Goal: Task Accomplishment & Management: Manage account settings

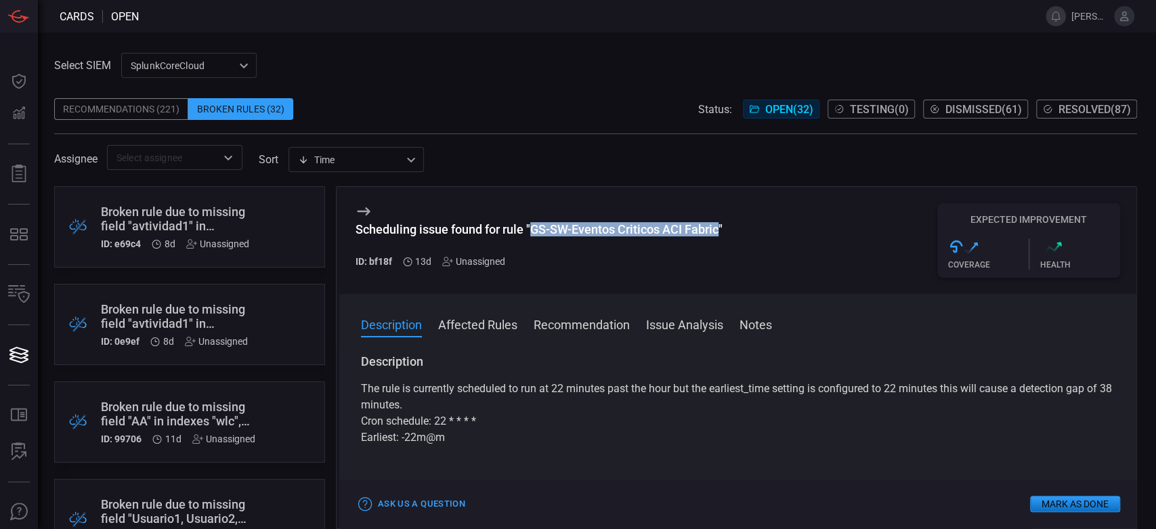
scroll to position [1799, 0]
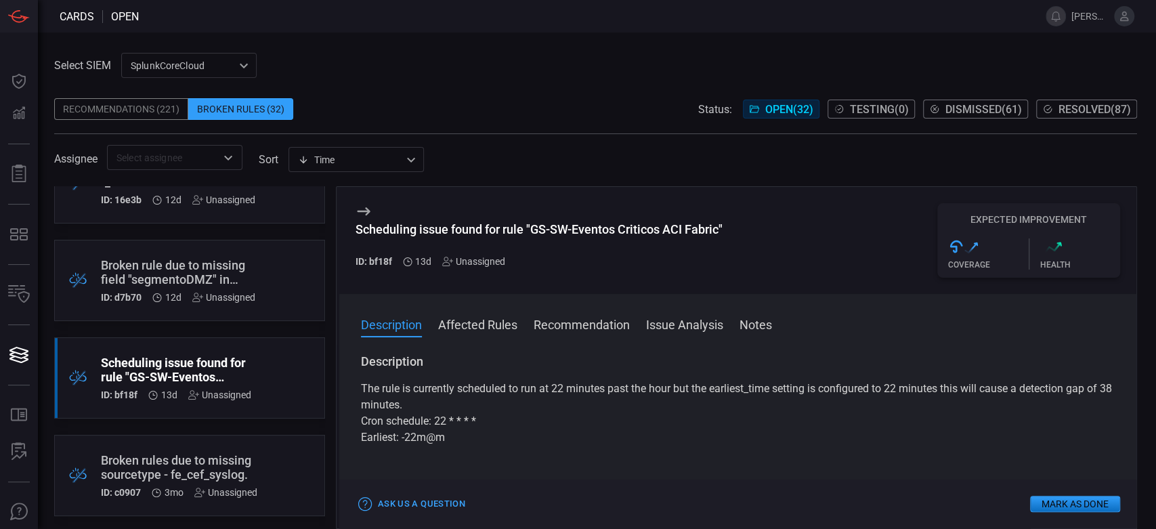
click at [226, 279] on div "Broken rule due to missing field "segmentoDMZ" in indexes "waf"" at bounding box center [178, 272] width 154 height 28
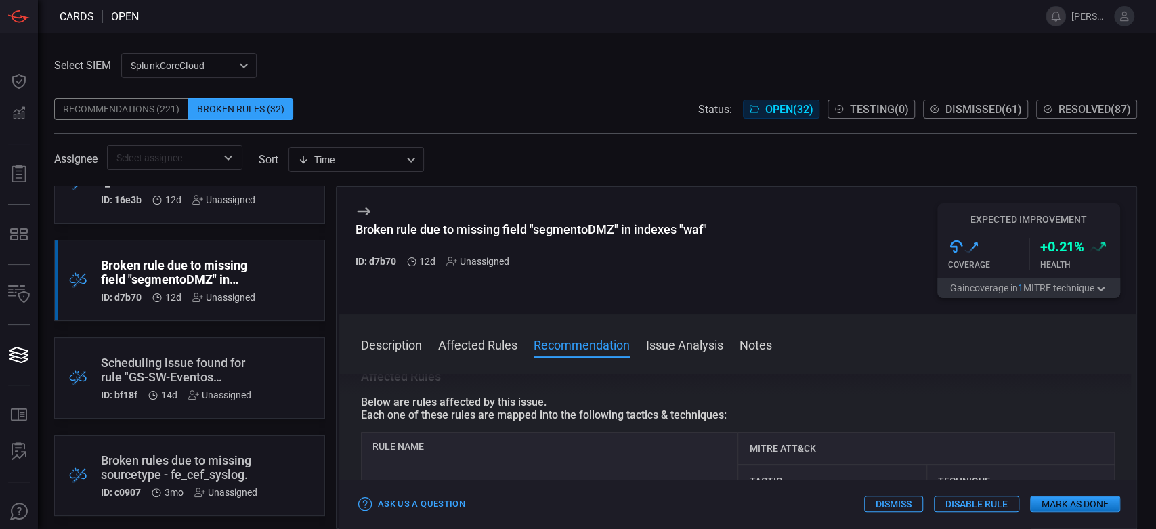
scroll to position [150, 0]
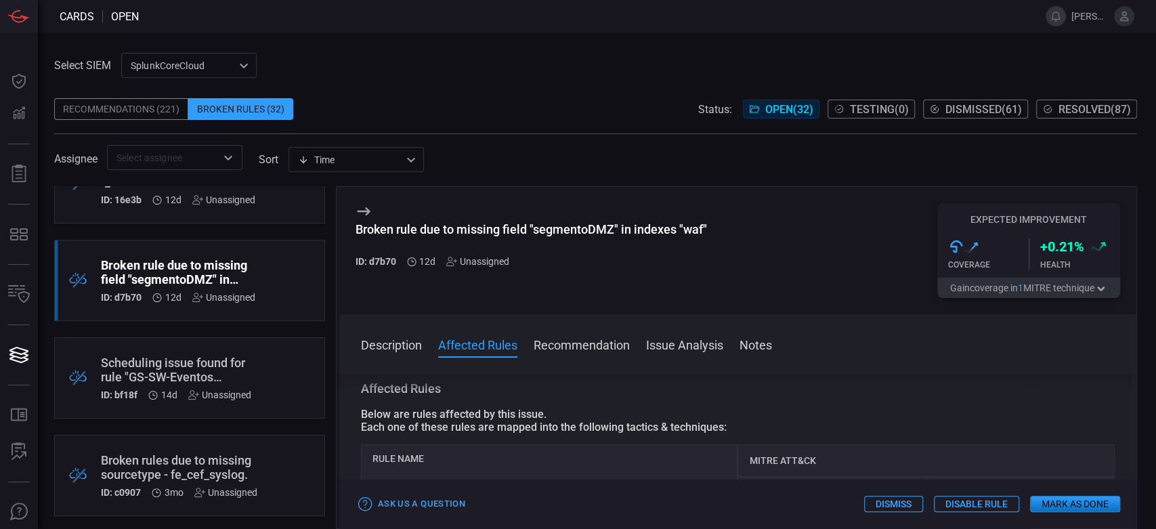
click at [250, 360] on div "Scheduling issue found for rule "GS-SW-Eventos Criticos ACI Fabric"" at bounding box center [176, 370] width 150 height 28
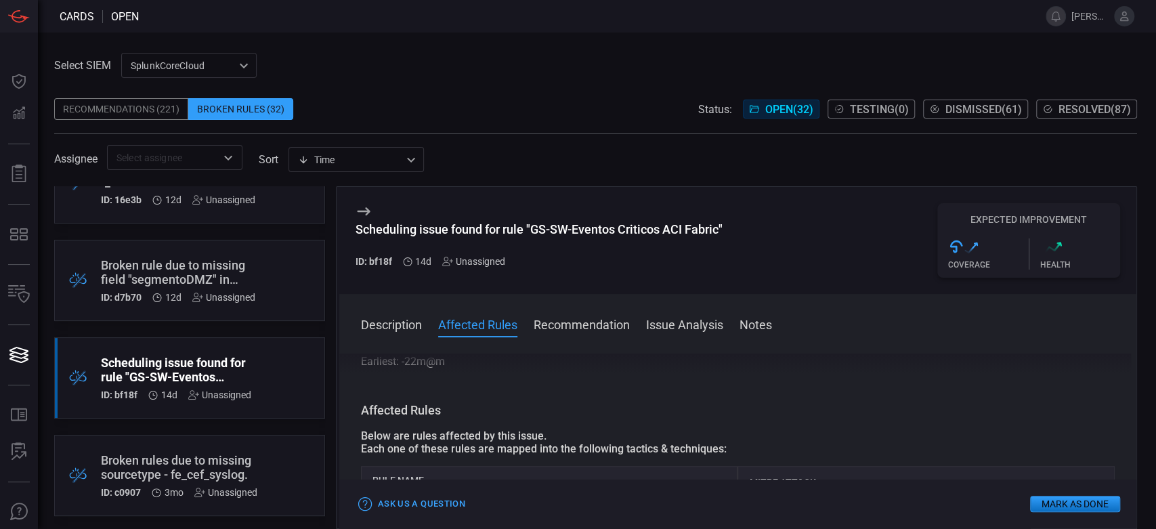
scroll to position [75, 0]
click at [209, 309] on div ".broken_cards_icon_0{fill:#39A4FF;} .broken_cards_icon_1{fill:none;stroke:#1918…" at bounding box center [189, 280] width 271 height 81
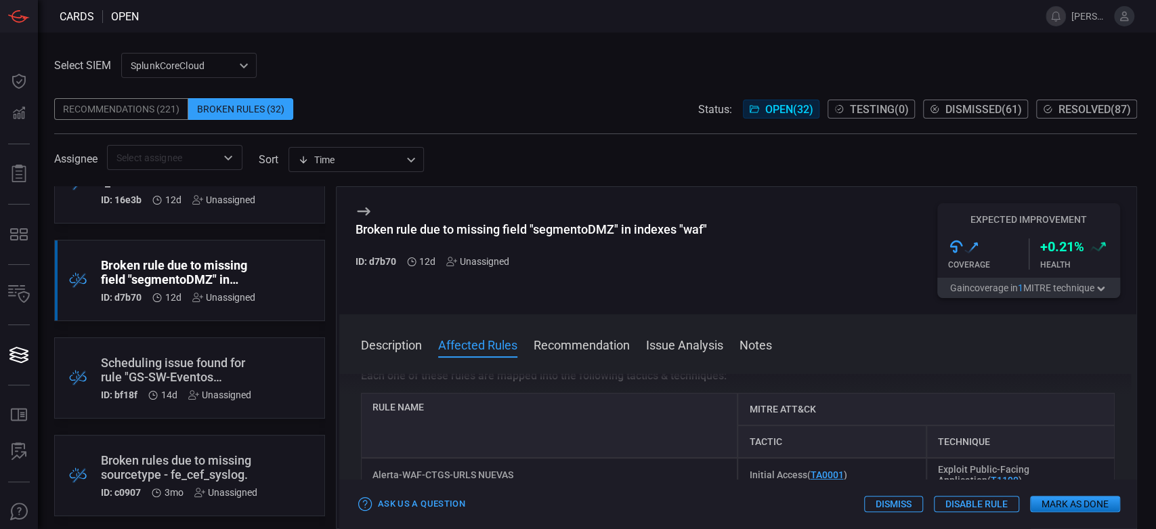
scroll to position [225, 0]
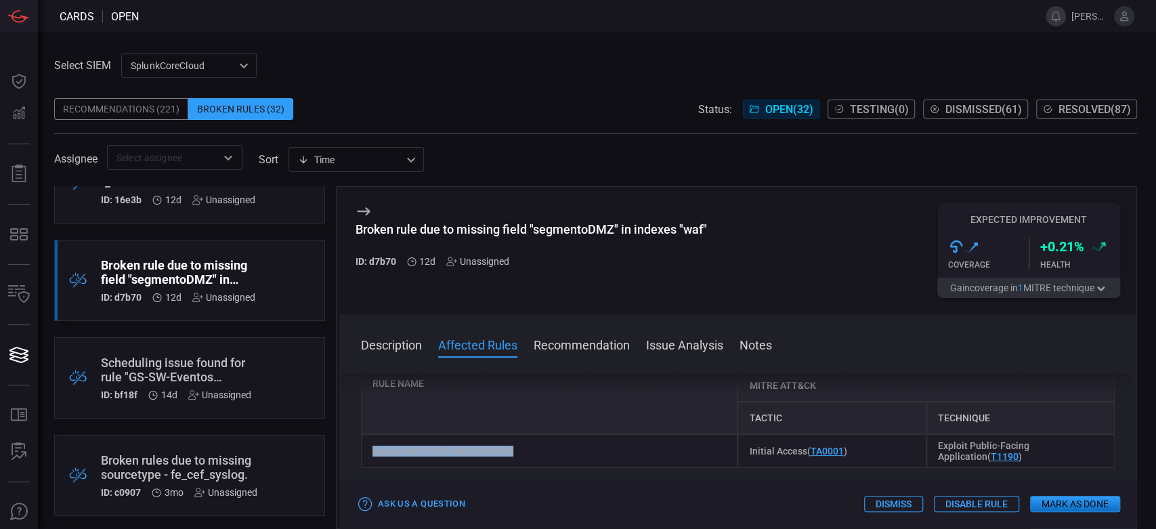
drag, startPoint x: 515, startPoint y: 452, endPoint x: 374, endPoint y: 454, distance: 140.9
click at [374, 454] on div "Alerta-WAF-CTGS-URLS NUEVAS" at bounding box center [549, 451] width 377 height 34
copy div "Alerta-WAF-CTGS-URLS NUEVAS"
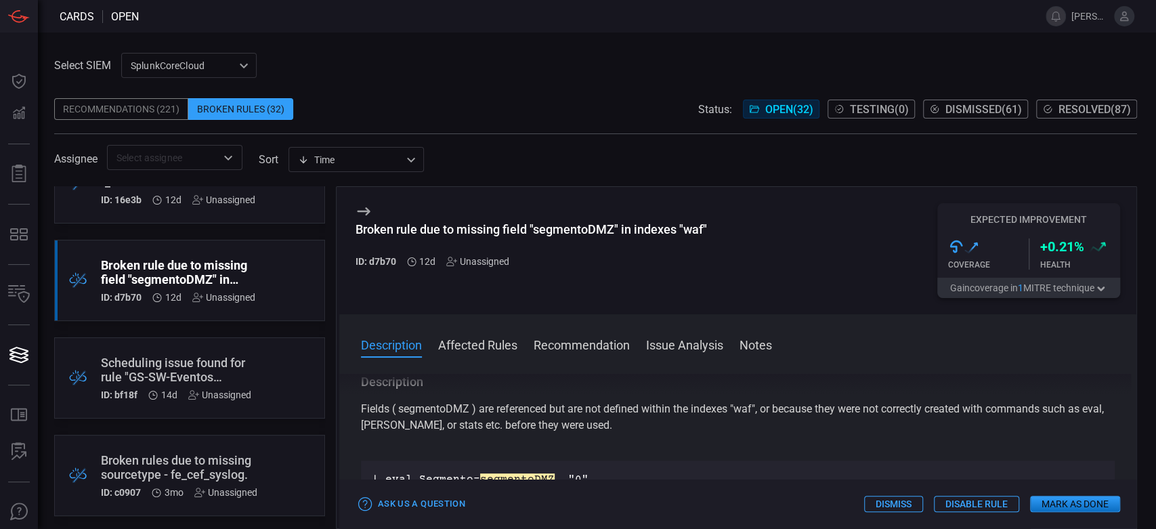
scroll to position [75, 0]
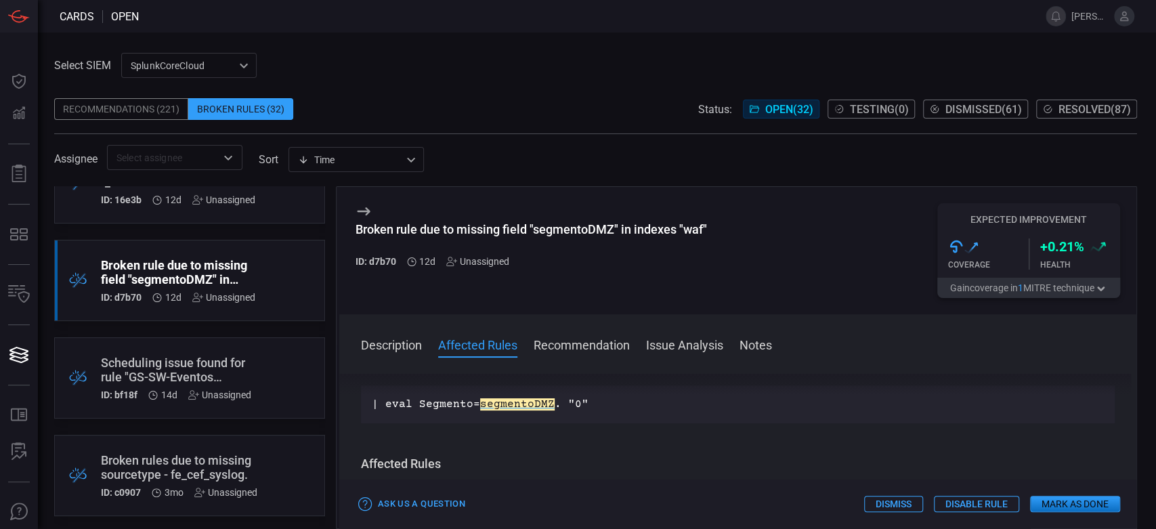
click at [686, 240] on h3 "Broken rule due to missing field "segmentoDMZ" in indexes "waf"" at bounding box center [531, 236] width 351 height 28
click at [683, 228] on div "Broken rule due to missing field "segmentoDMZ" in indexes "waf"" at bounding box center [531, 229] width 351 height 14
copy div "Broken rule due to missing field "segmentoDMZ" in indexes "waf""
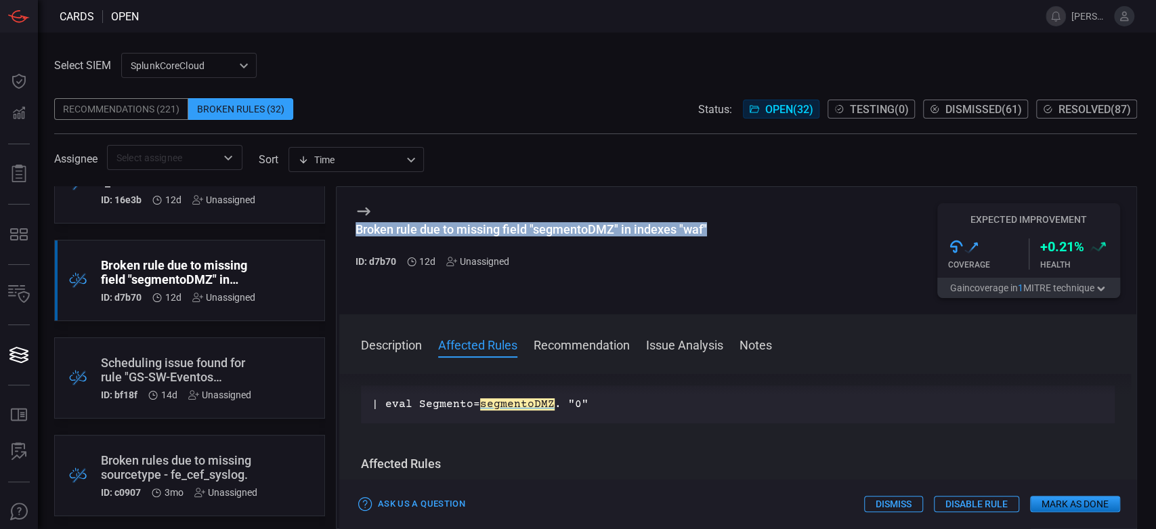
click at [760, 347] on button "Notes" at bounding box center [755, 344] width 33 height 16
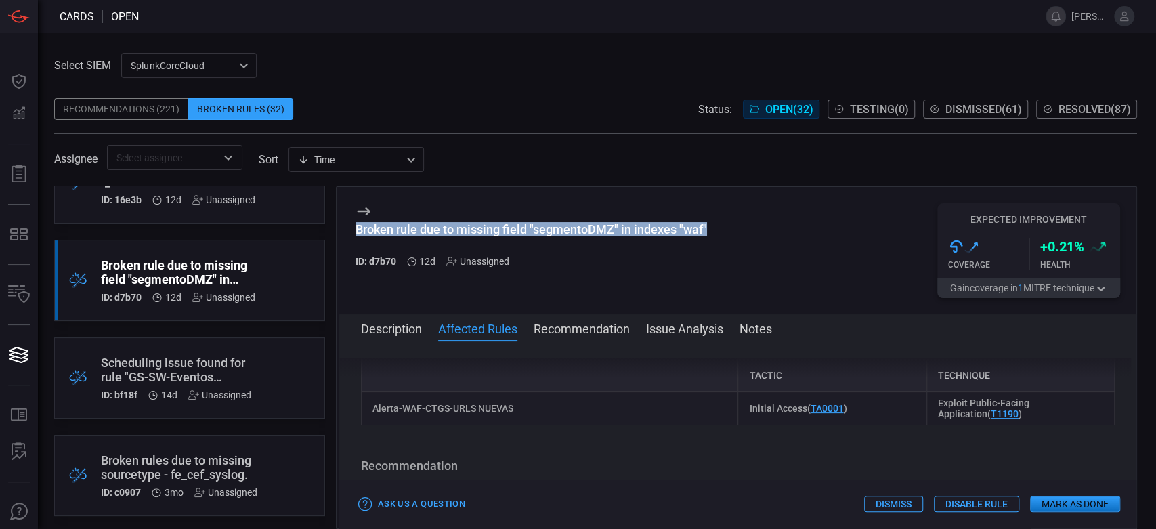
scroll to position [492, 0]
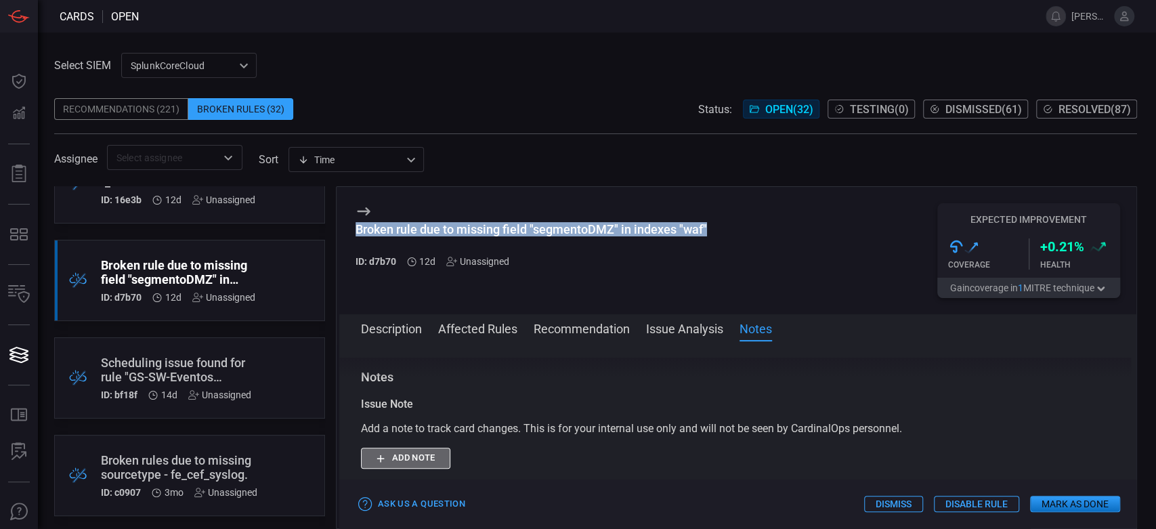
click at [411, 457] on button "Add note" at bounding box center [405, 458] width 89 height 21
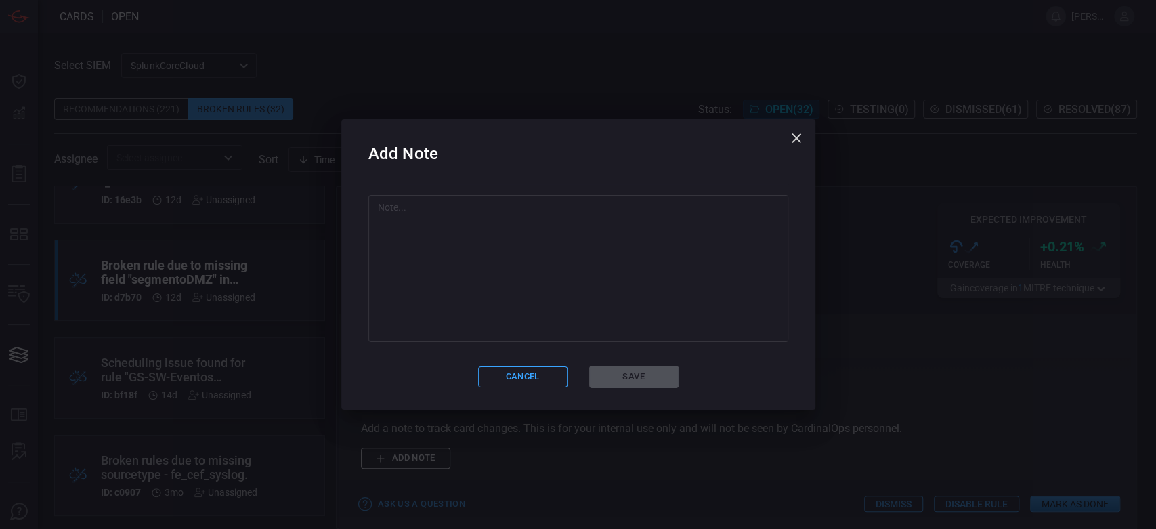
click at [500, 257] on textarea at bounding box center [578, 267] width 401 height 135
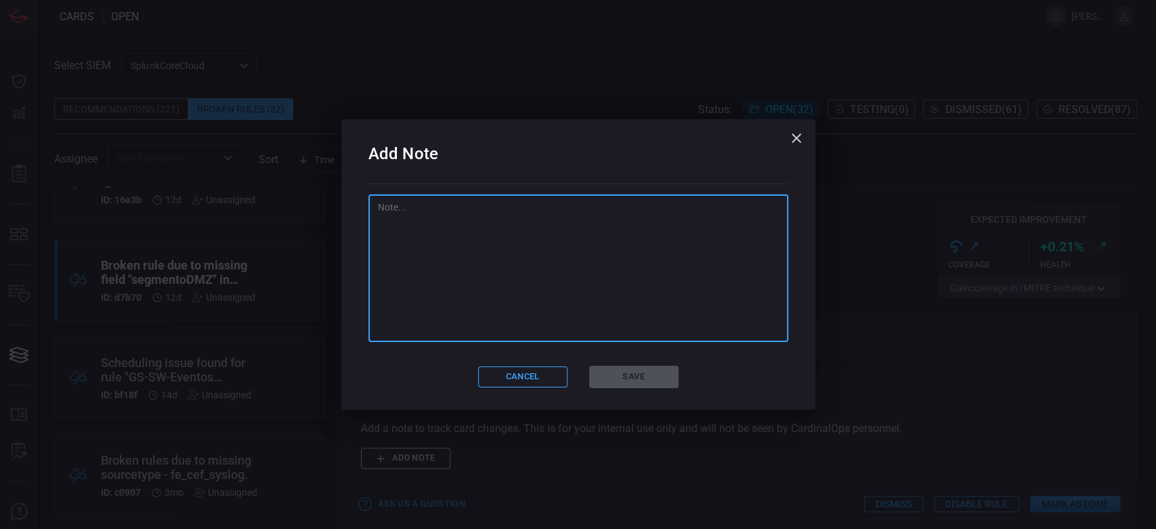
paste textarea "Se borra este campo creado, no es utilizado en esta version nueva de la alerta"
click at [410, 214] on textarea "Se borra este campo creado, no es utilizado en esta version nueva de la alerta" at bounding box center [578, 267] width 401 height 135
type textarea "Se elimina este campo creado, no es utilizado en esta versión nueva de la alerta"
click at [628, 382] on button "Save" at bounding box center [633, 377] width 89 height 22
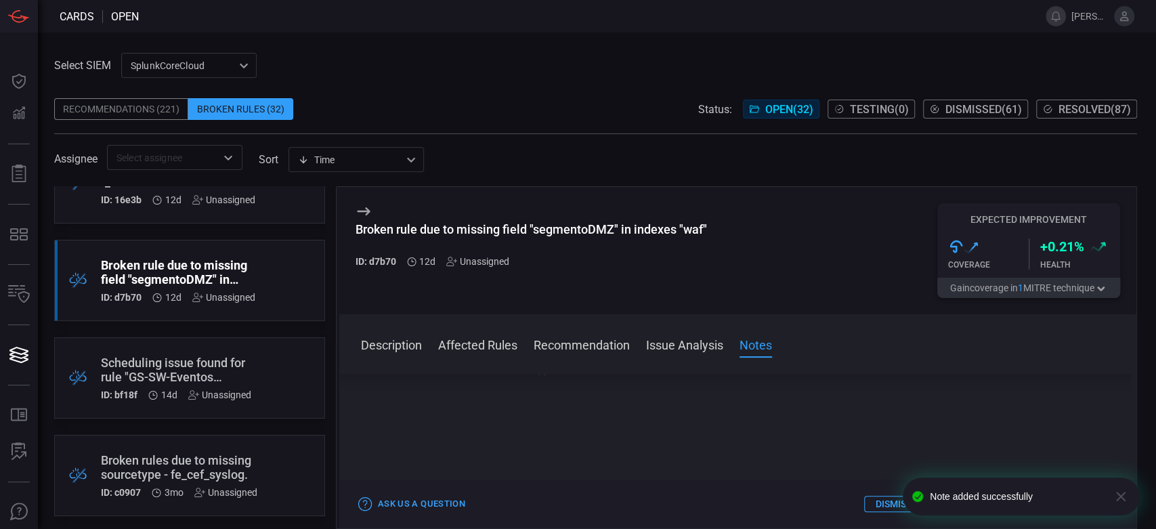
scroll to position [462, 0]
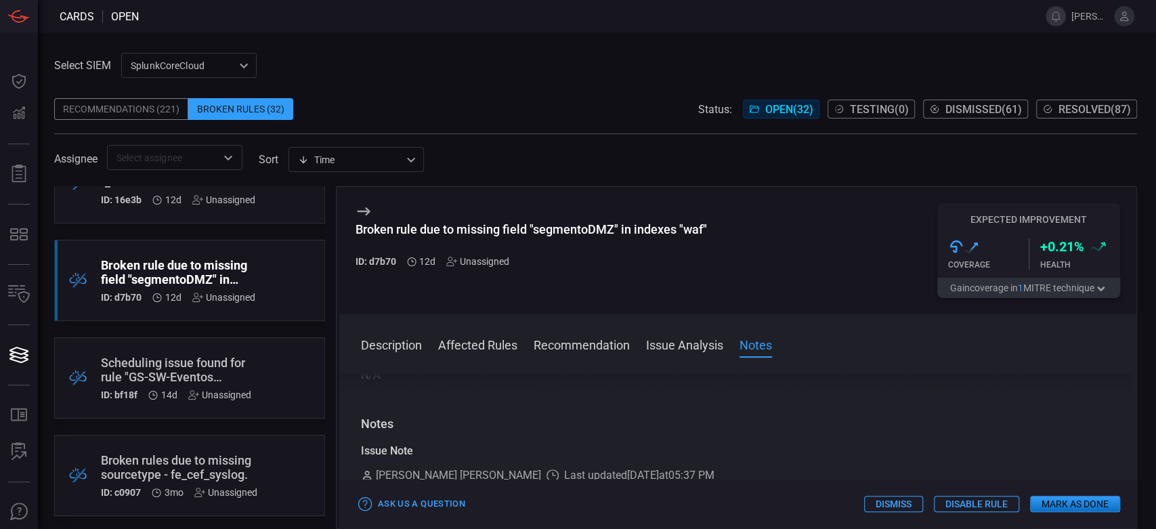
click at [1043, 498] on button "Mark as Done" at bounding box center [1075, 504] width 90 height 16
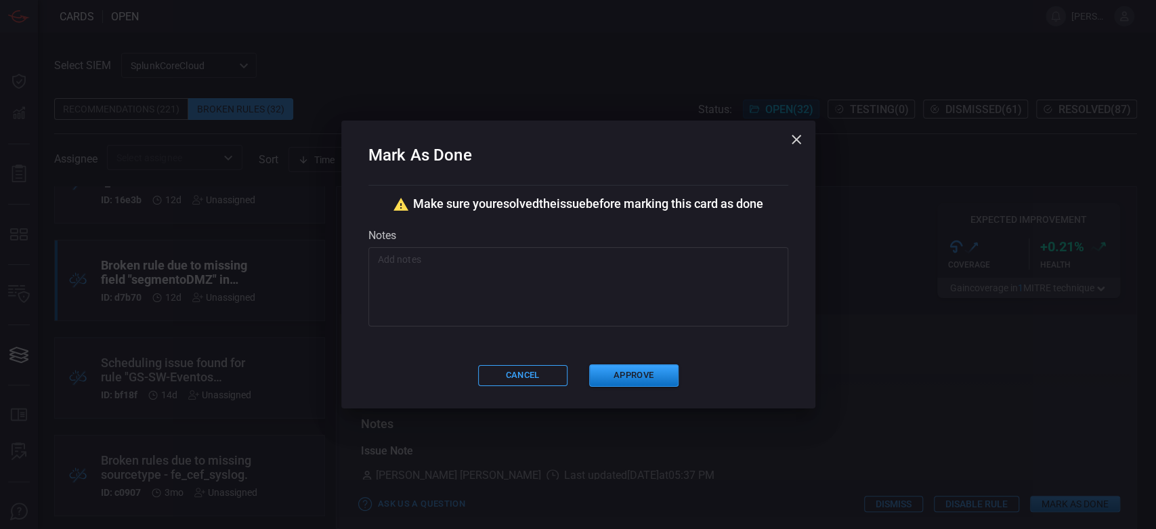
click at [438, 269] on textarea at bounding box center [578, 287] width 401 height 68
click at [620, 381] on button "Approve" at bounding box center [633, 375] width 89 height 22
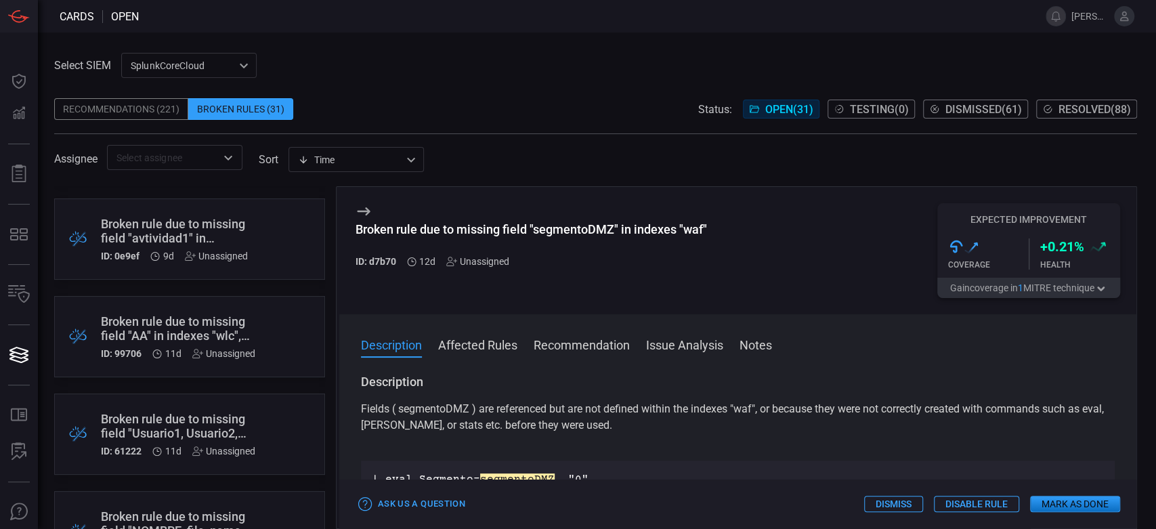
scroll to position [0, 0]
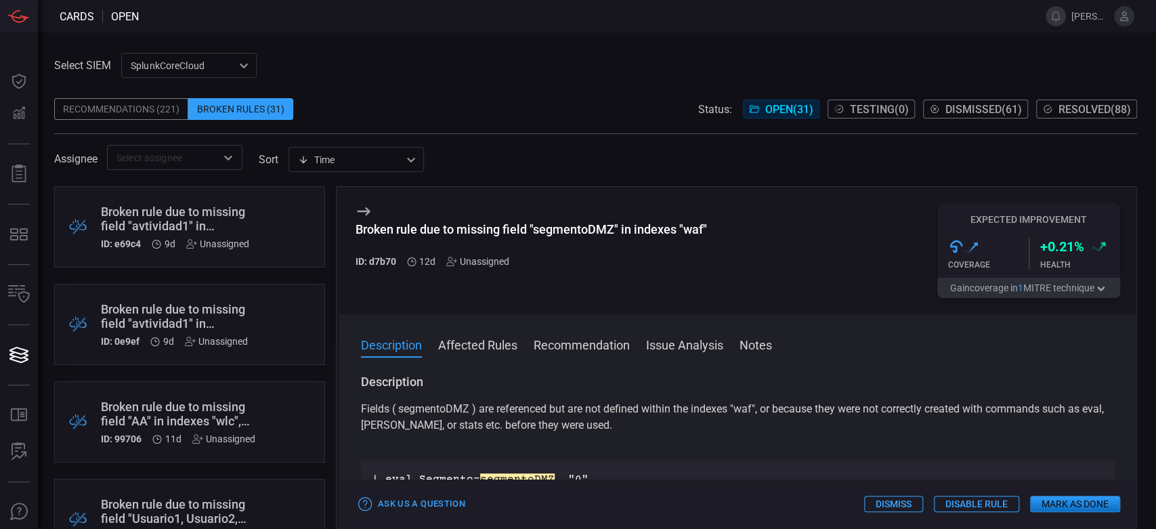
click at [237, 198] on div ".broken_cards_icon_0{fill:#39A4FF;} .broken_cards_icon_1{fill:none;stroke:#1918…" at bounding box center [189, 226] width 271 height 81
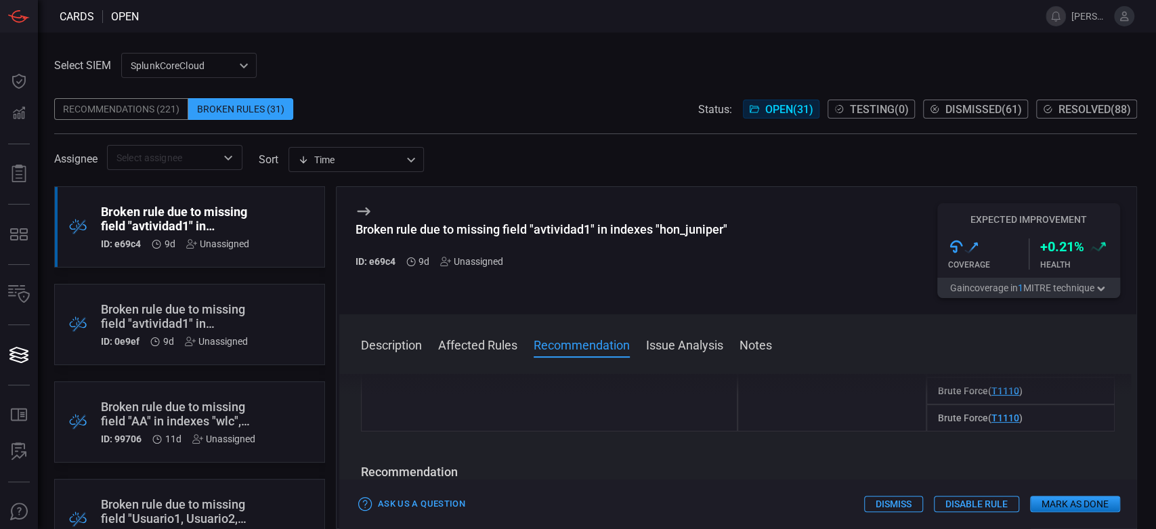
scroll to position [225, 0]
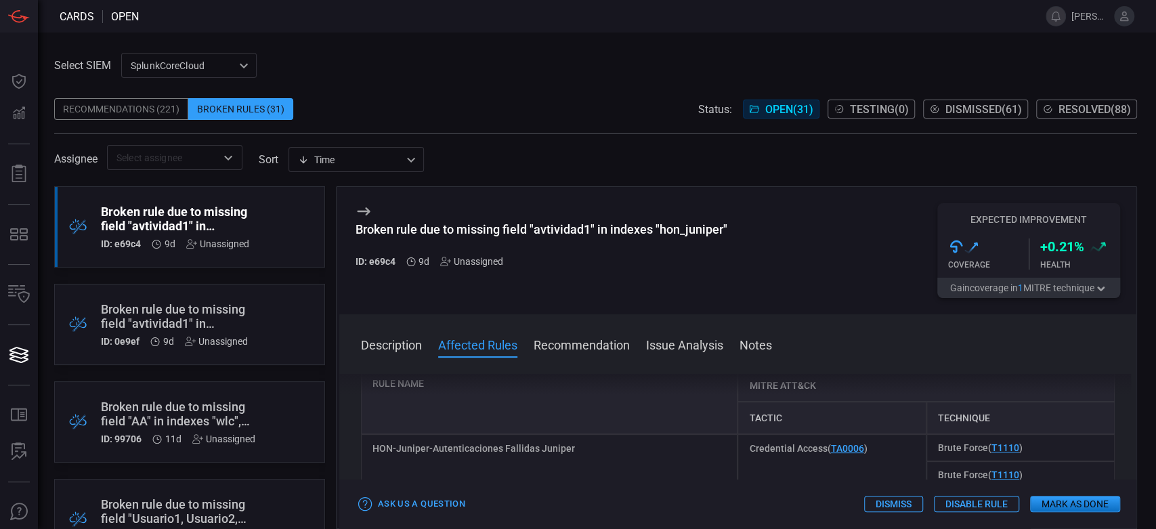
click at [544, 448] on div "HON-Juniper-Autenticaciones Fallidas Juniper" at bounding box center [549, 474] width 377 height 81
copy div "HON-Juniper-Autenticaciones Fallidas Juniper"
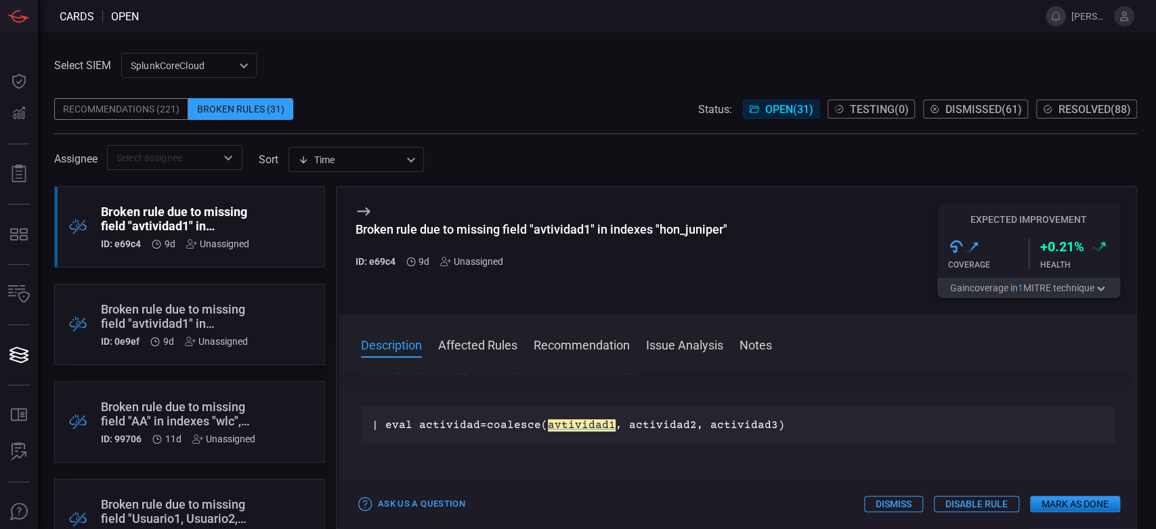
scroll to position [0, 0]
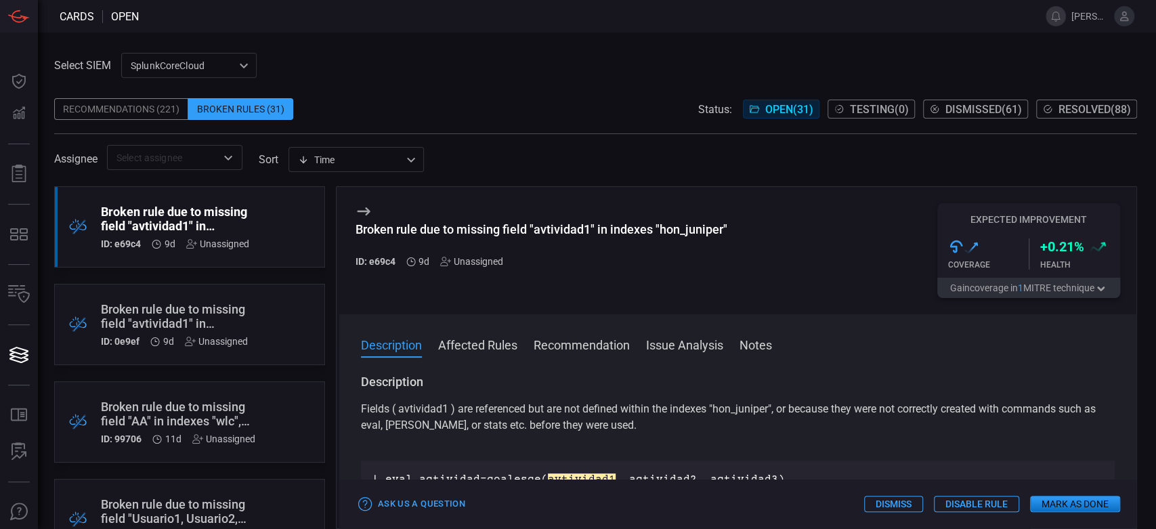
click at [671, 232] on div "Broken rule due to missing field "avtividad1" in indexes "hon_juniper"" at bounding box center [542, 229] width 372 height 14
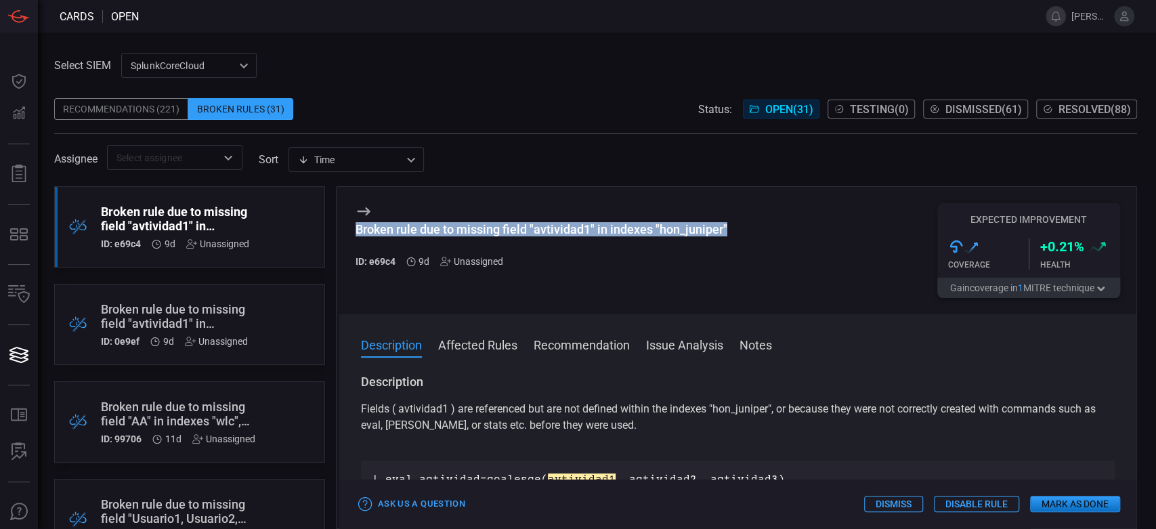
click at [671, 232] on div "Broken rule due to missing field "avtividad1" in indexes "hon_juniper"" at bounding box center [542, 229] width 372 height 14
copy div "Broken rule due to missing field "avtividad1" in indexes "hon_juniper""
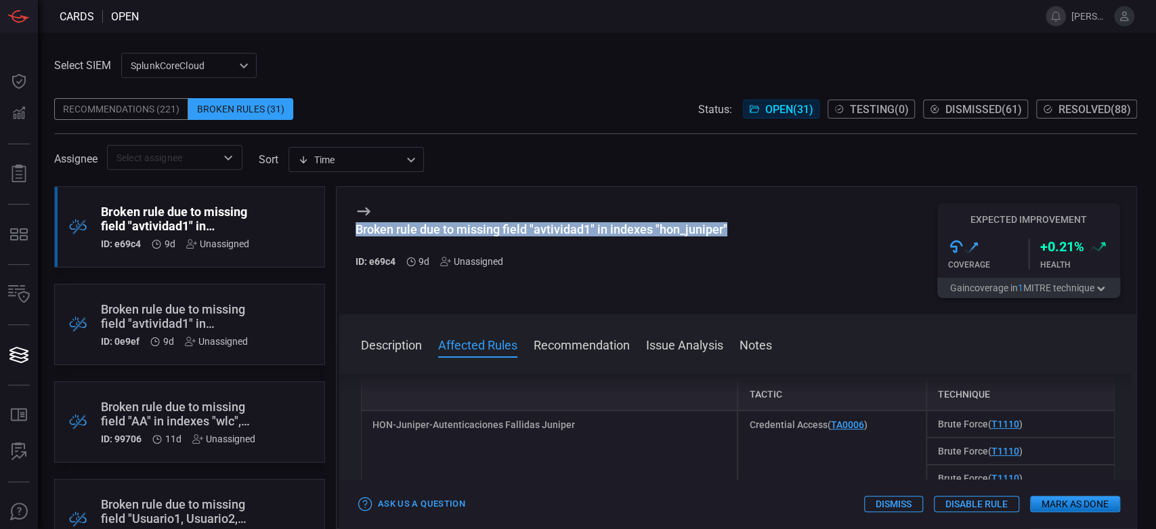
scroll to position [225, 0]
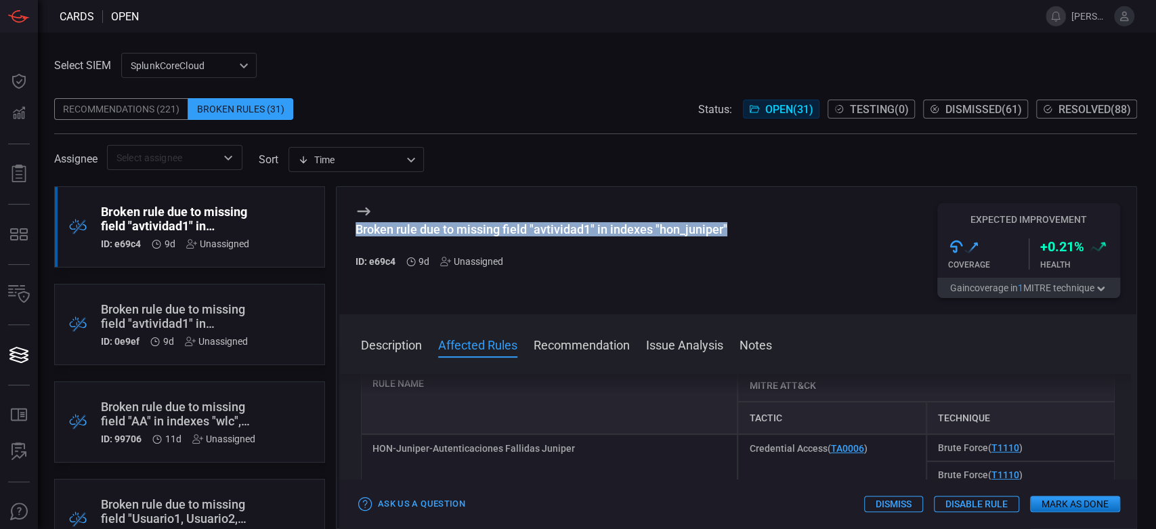
click at [1037, 504] on button "Mark as Done" at bounding box center [1075, 504] width 90 height 16
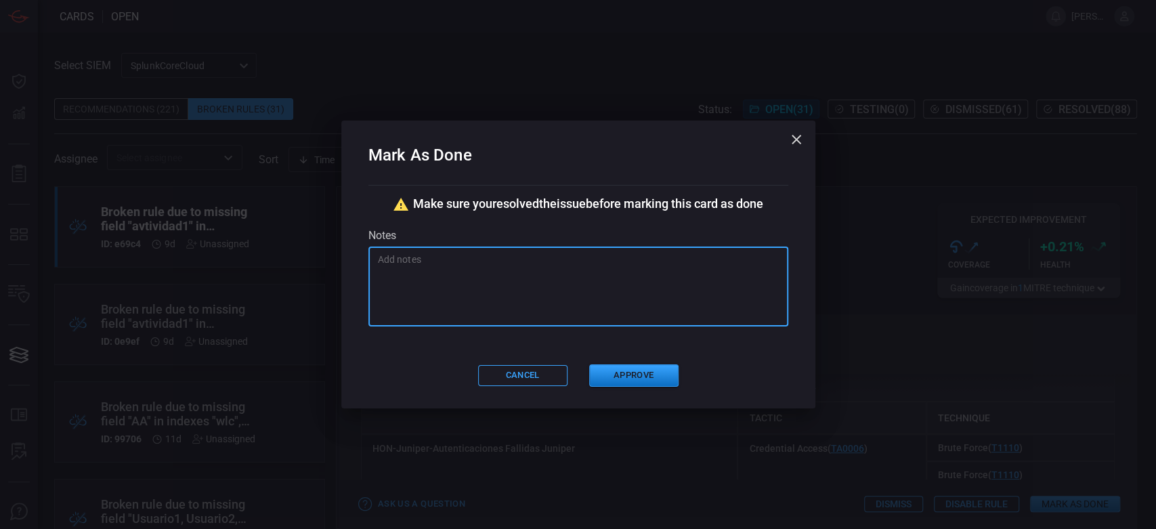
click at [451, 298] on textarea at bounding box center [578, 287] width 401 height 68
paste textarea "Se corrige nombre del campo a "actividad1""
type textarea "Se corrige nombre del campo a "actividad1""
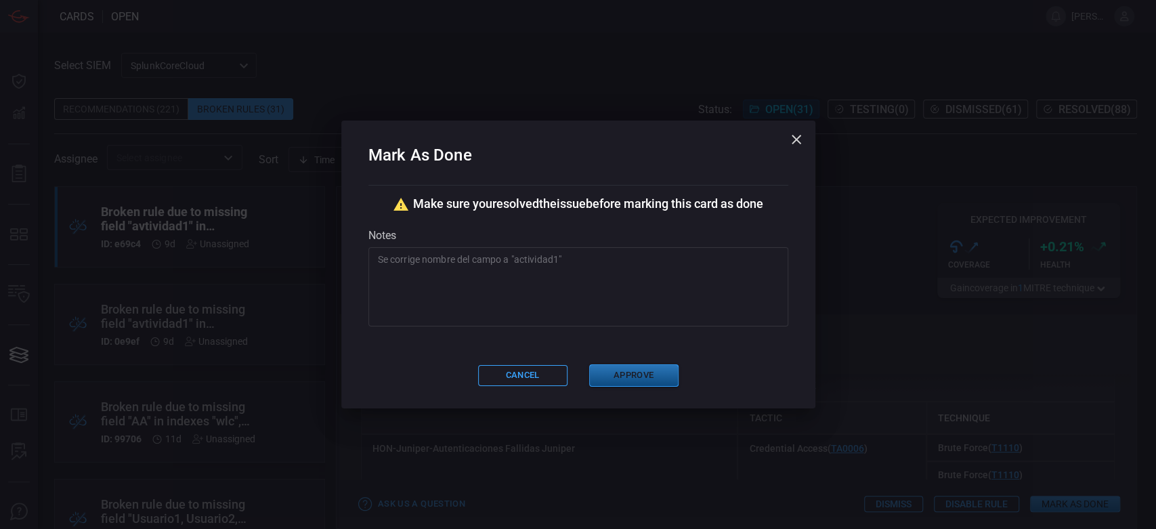
click at [642, 375] on button "Approve" at bounding box center [633, 375] width 89 height 22
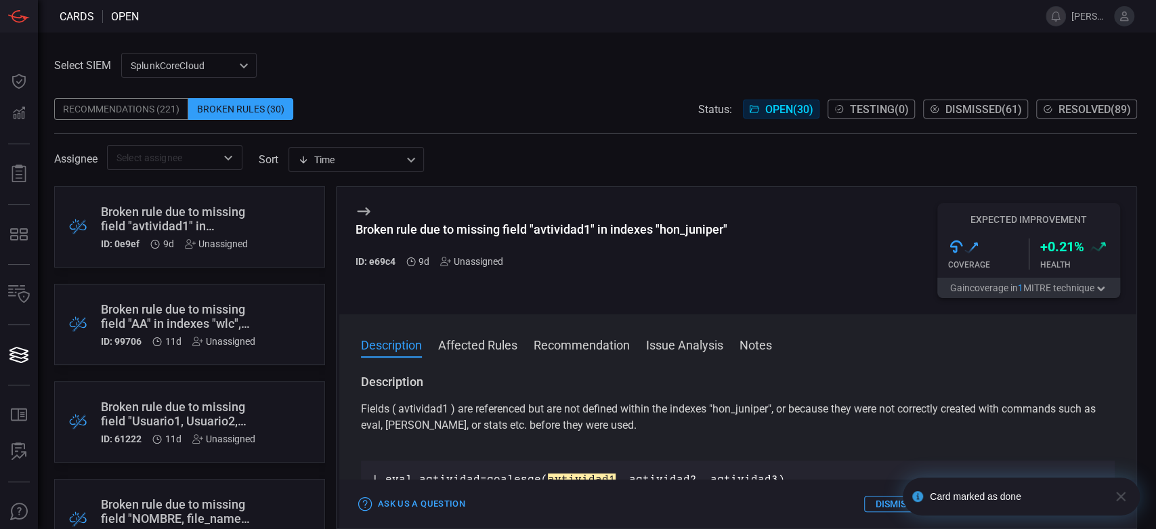
click at [203, 210] on div "Broken rule due to missing field "avtividad1" in indexes "juniper"" at bounding box center [174, 219] width 147 height 28
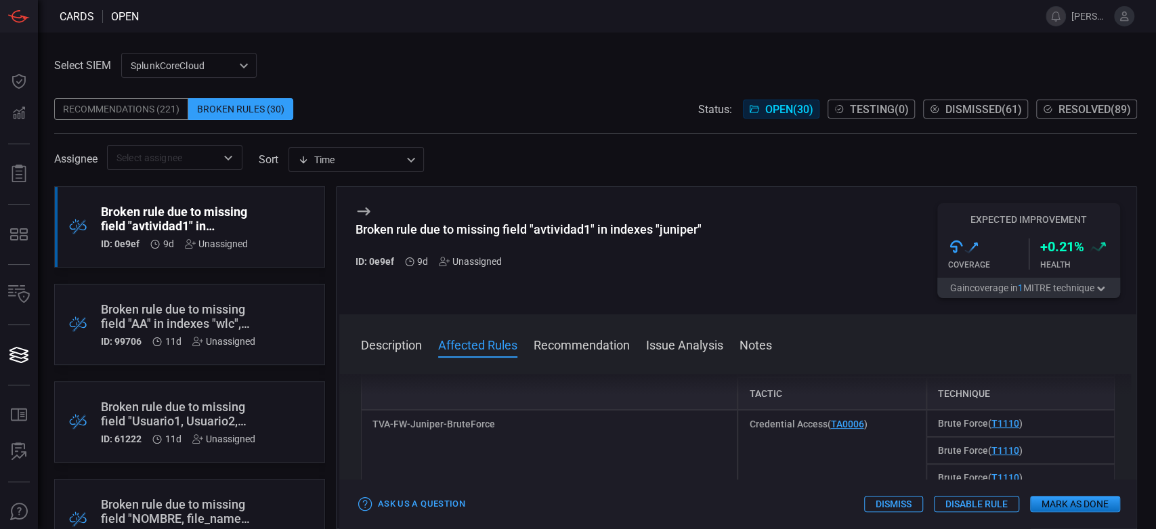
scroll to position [225, 0]
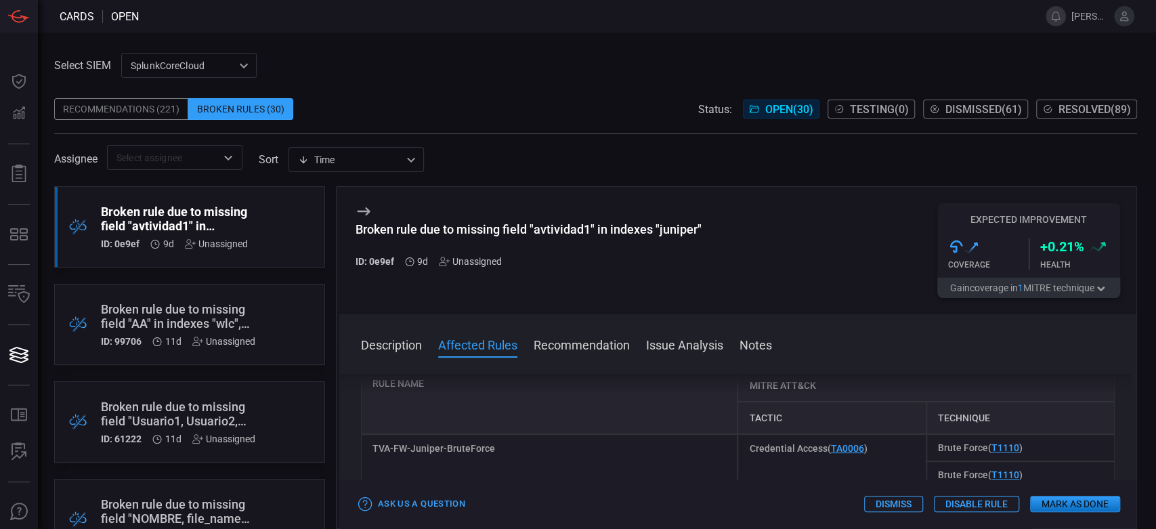
click at [479, 449] on div "TVA-FW-Juniper-BruteForce" at bounding box center [549, 474] width 377 height 81
copy div "TVA-FW-Juniper-BruteForce"
click at [471, 225] on div "Broken rule due to missing field "avtividad1" in indexes "juniper"" at bounding box center [529, 229] width 346 height 14
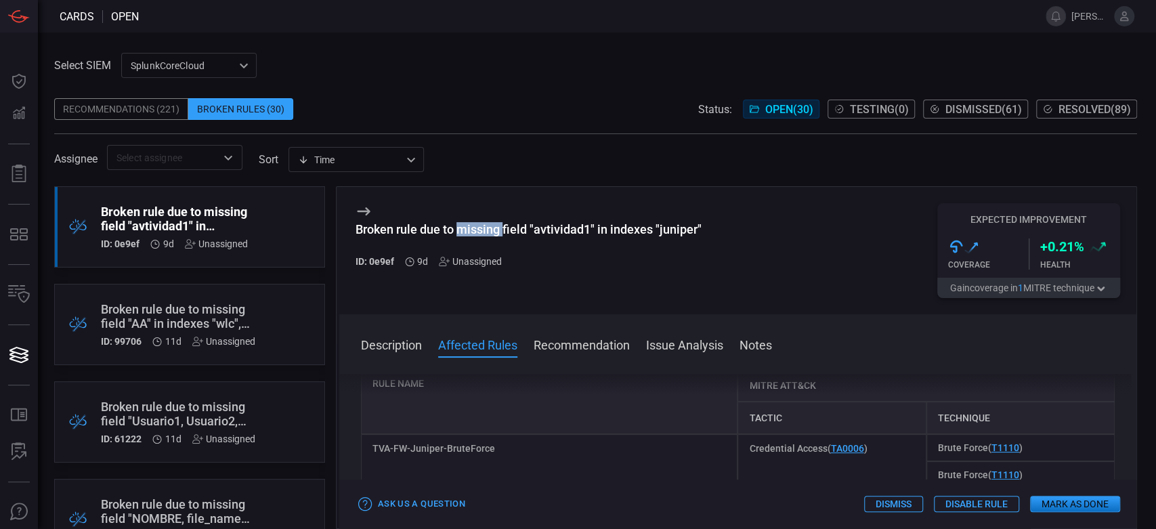
click at [471, 225] on div "Broken rule due to missing field "avtividad1" in indexes "juniper"" at bounding box center [529, 229] width 346 height 14
copy div "Broken rule due to missing field "avtividad1" in indexes "juniper""
click at [1069, 504] on button "Mark as Done" at bounding box center [1075, 504] width 90 height 16
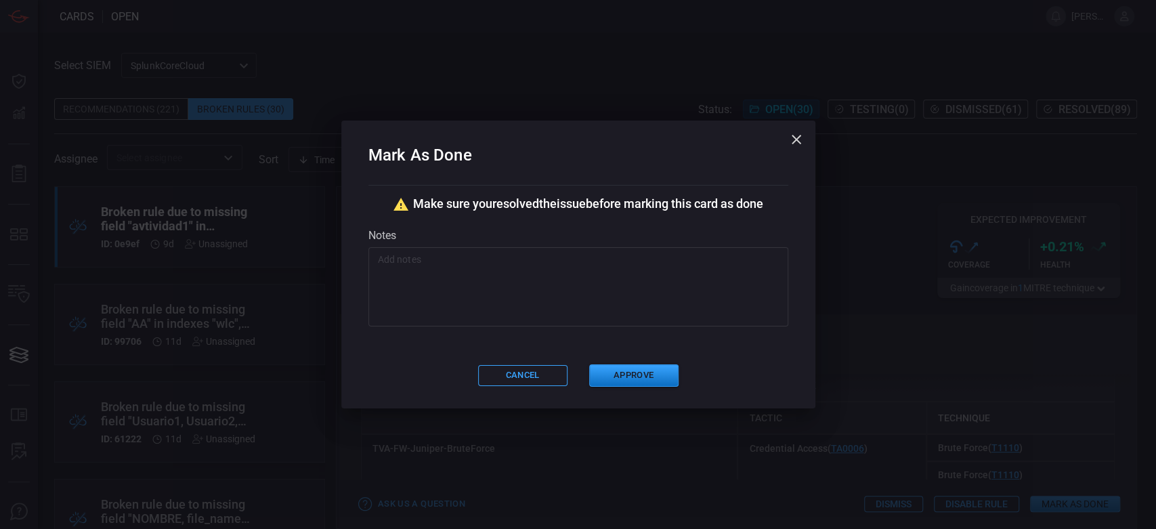
click at [532, 275] on textarea at bounding box center [578, 287] width 401 height 68
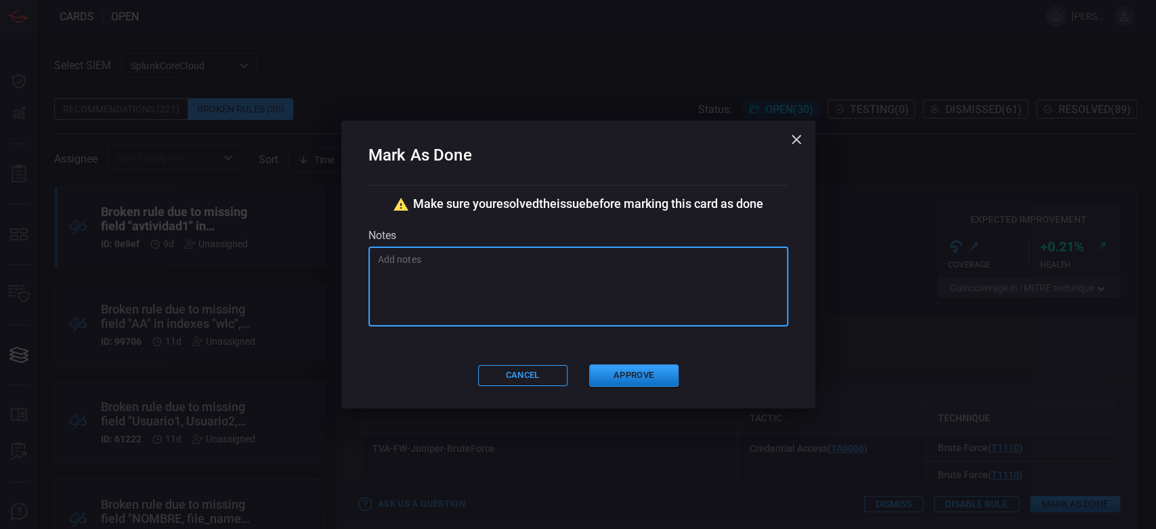
paste textarea "Se corrige nombre del campo a "actividad1""
type textarea "Se corrige nombre del campo a "actividad1""
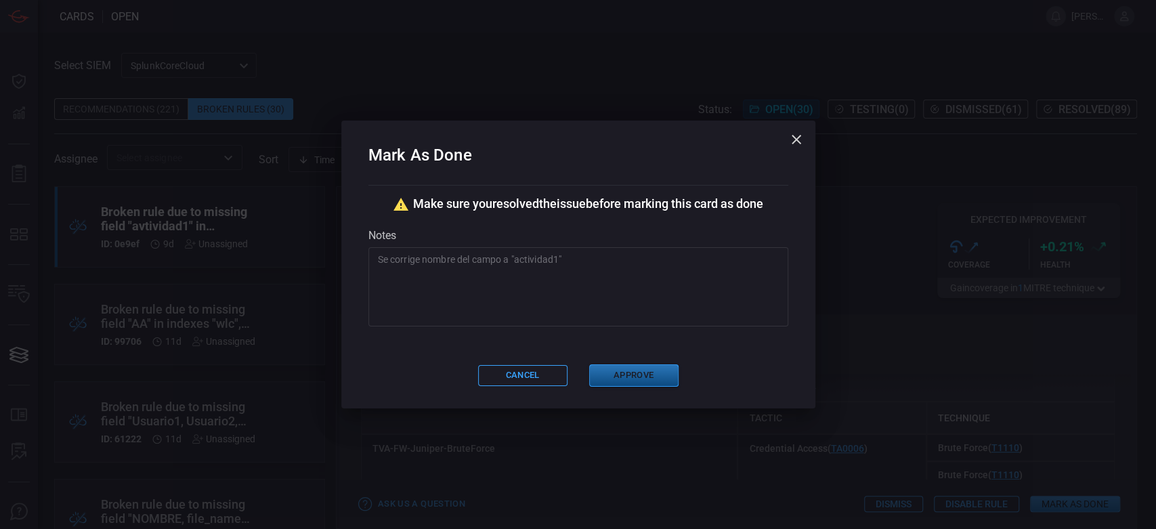
click at [646, 370] on button "Approve" at bounding box center [633, 375] width 89 height 22
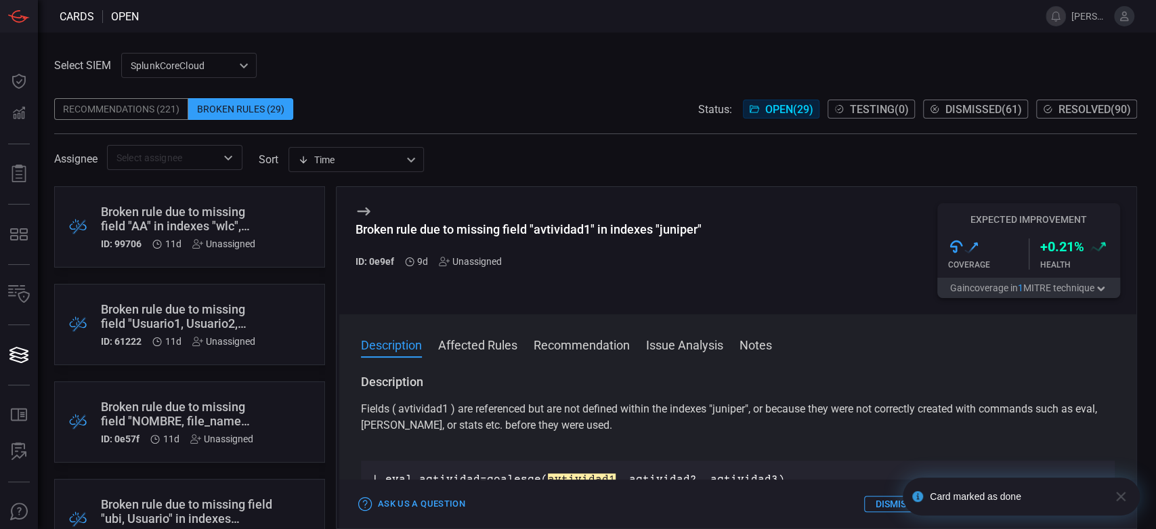
click at [241, 221] on div "Broken rule due to missing field "AA" in indexes "wlc", log source types "wlc" …" at bounding box center [178, 219] width 154 height 28
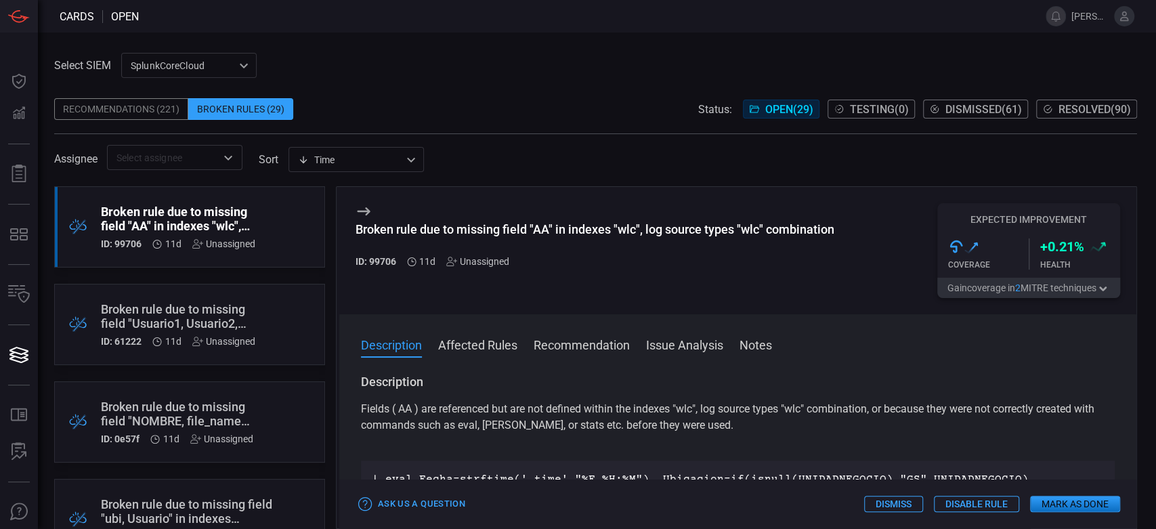
click at [516, 228] on div "Broken rule due to missing field "AA" in indexes "wlc", log source types "wlc" …" at bounding box center [595, 229] width 479 height 14
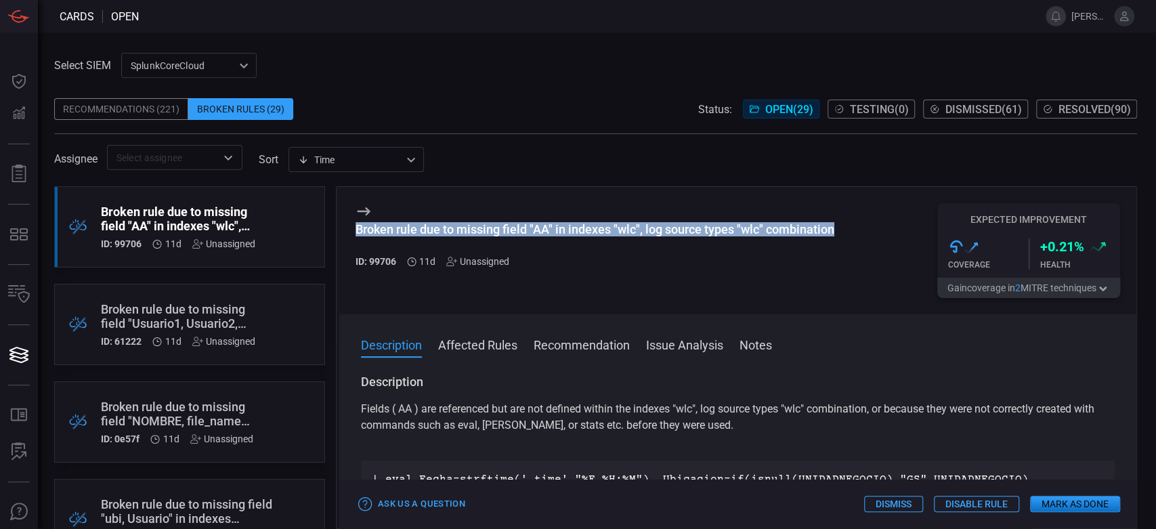
click at [516, 228] on div "Broken rule due to missing field "AA" in indexes "wlc", log source types "wlc" …" at bounding box center [595, 229] width 479 height 14
copy div "Broken rule due to missing field "AA" in indexes "wlc", log source types "wlc" …"
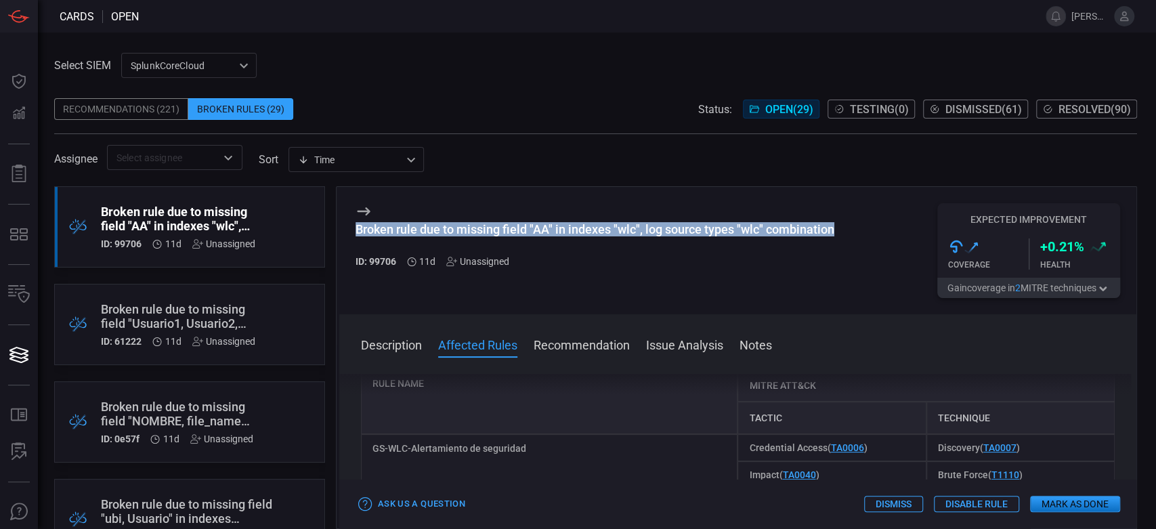
scroll to position [301, 0]
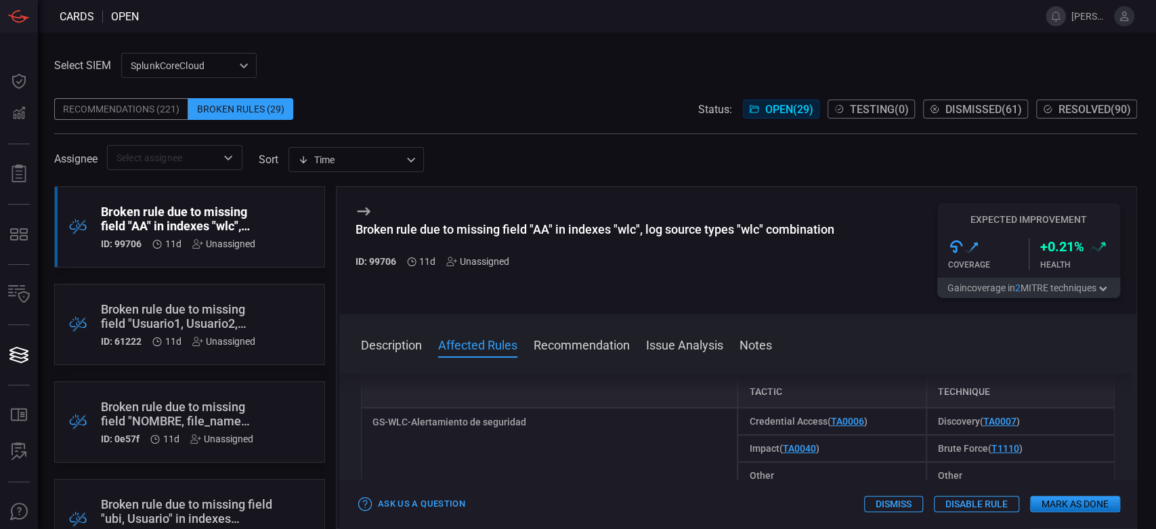
click at [439, 426] on div "GS-WLC-Alertamiento de seguridad" at bounding box center [549, 448] width 377 height 81
copy div "GS-WLC-Alertamiento de seguridad"
click at [1034, 503] on button "Mark as Done" at bounding box center [1075, 504] width 90 height 16
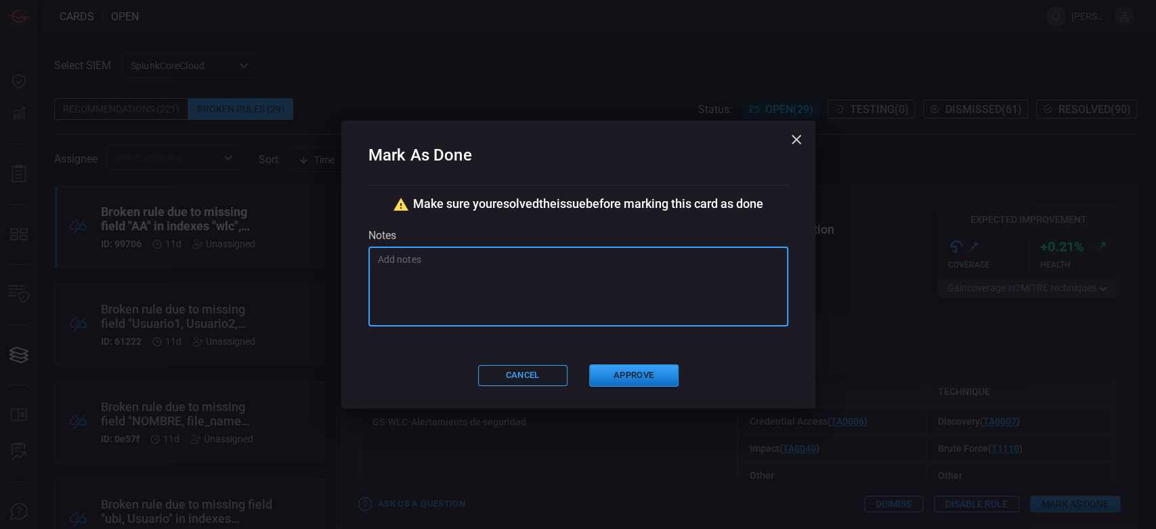
click at [471, 286] on textarea at bounding box center [578, 287] width 401 height 68
paste textarea "GS_WLC_Alertamiento_de_seguridad"
type textarea "GS_WLC_Alertamiento_de_seguridad"
click at [559, 275] on textarea "GS_WLC_Alertamiento_de_seguridad" at bounding box center [578, 287] width 401 height 68
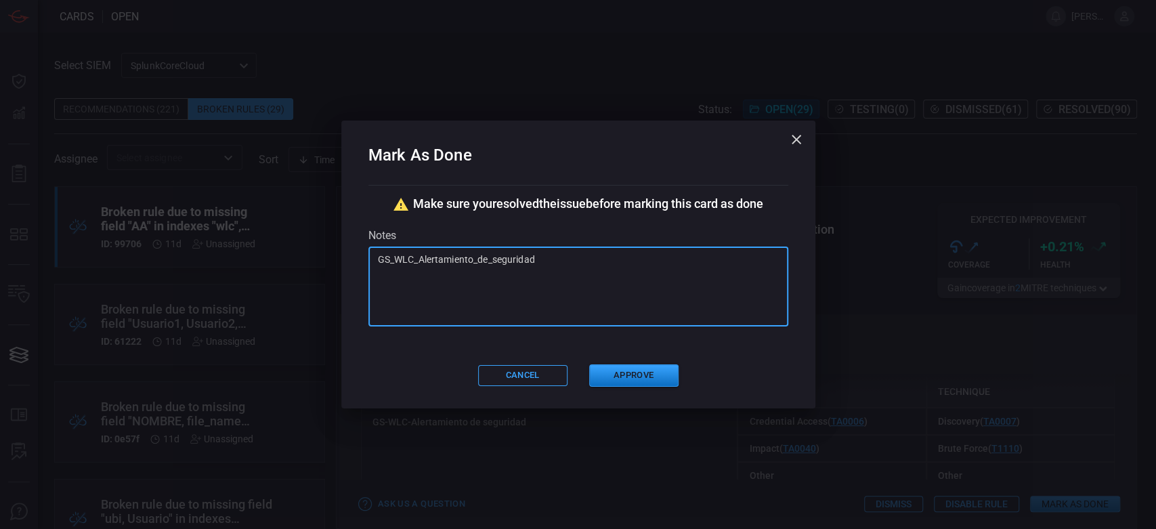
click at [559, 275] on textarea "GS_WLC_Alertamiento_de_seguridad" at bounding box center [578, 287] width 401 height 68
paste textarea "Se corrige sintaxis [PERSON_NAME]"
click at [559, 275] on textarea "Se corrige sintaxis [PERSON_NAME]" at bounding box center [578, 287] width 401 height 68
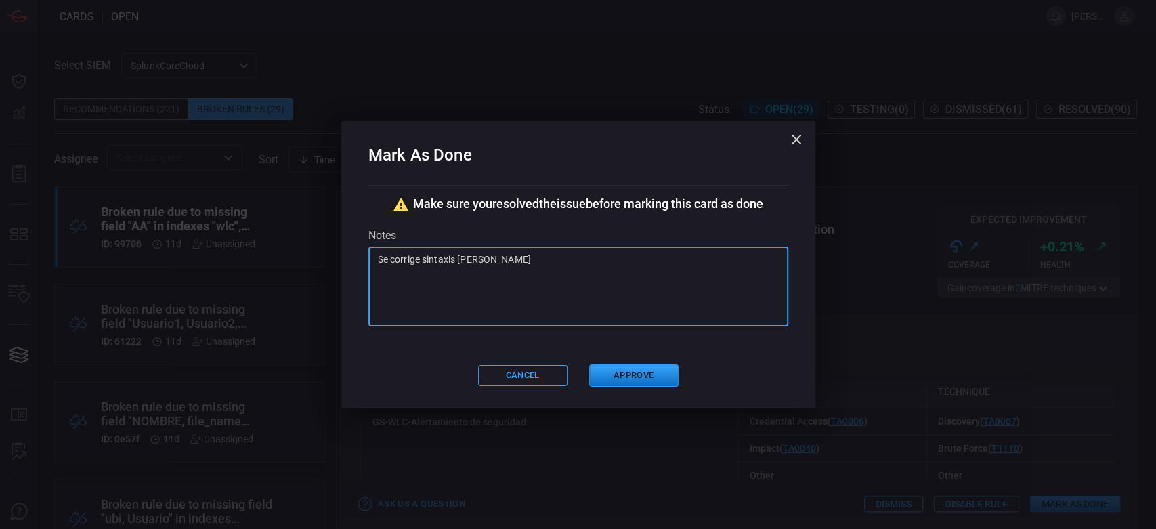
click at [518, 258] on textarea "Se corrige sintaxis [PERSON_NAME]" at bounding box center [578, 287] width 401 height 68
click at [498, 254] on textarea "Se corrige sintaxis [PERSON_NAME]" at bounding box center [578, 287] width 401 height 68
click at [557, 288] on textarea "Se corrige sintaxis [PERSON_NAME]" at bounding box center [578, 287] width 401 height 68
type textarea "Se corrige sintaxis [PERSON_NAME]"
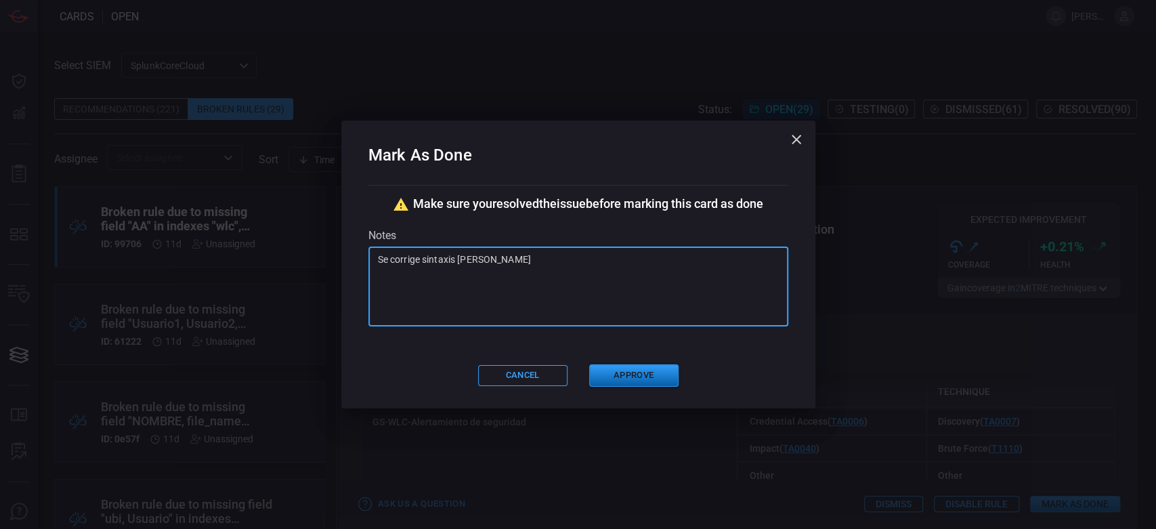
click at [642, 372] on button "Approve" at bounding box center [633, 375] width 89 height 22
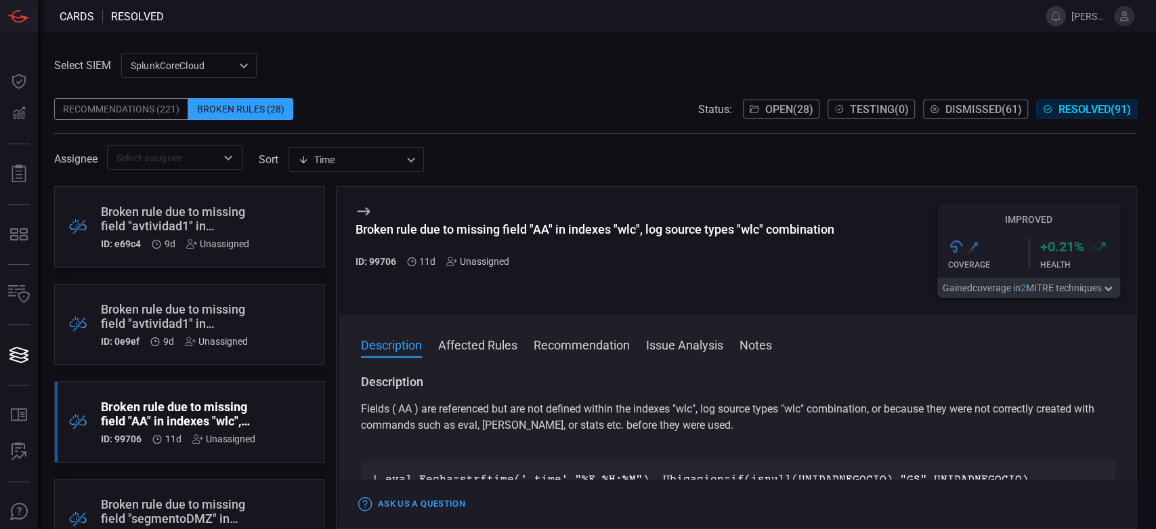
click at [491, 113] on div "Recommendations (221) Broken Rules (28) Status: Open ( 28 ) Testing ( 0 ) Dismi…" at bounding box center [595, 109] width 1083 height 22
click at [241, 207] on div "Broken rule due to missing field "avtividad1" in indexes "hon_juniper"" at bounding box center [175, 219] width 148 height 28
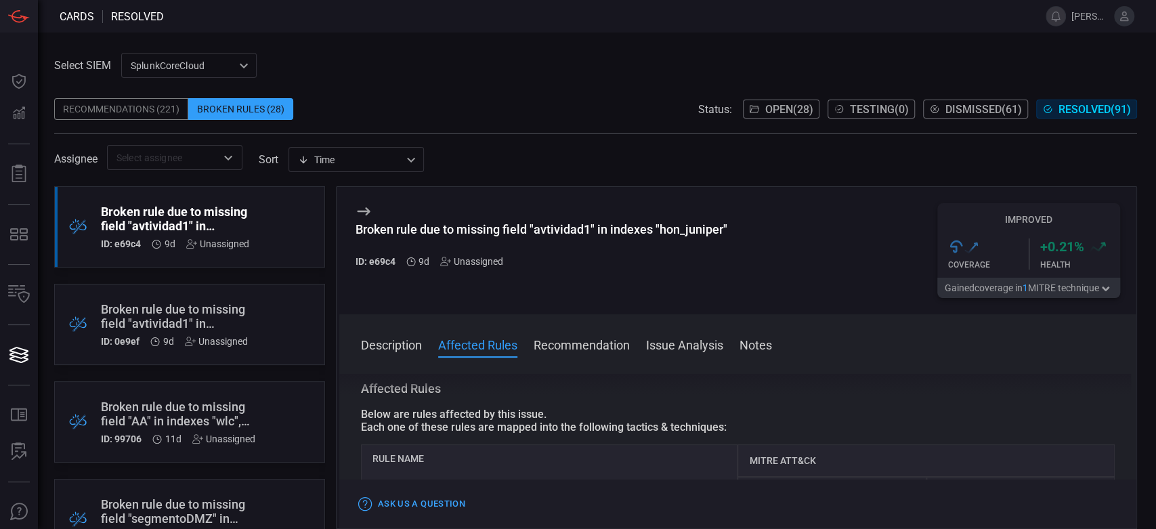
scroll to position [225, 0]
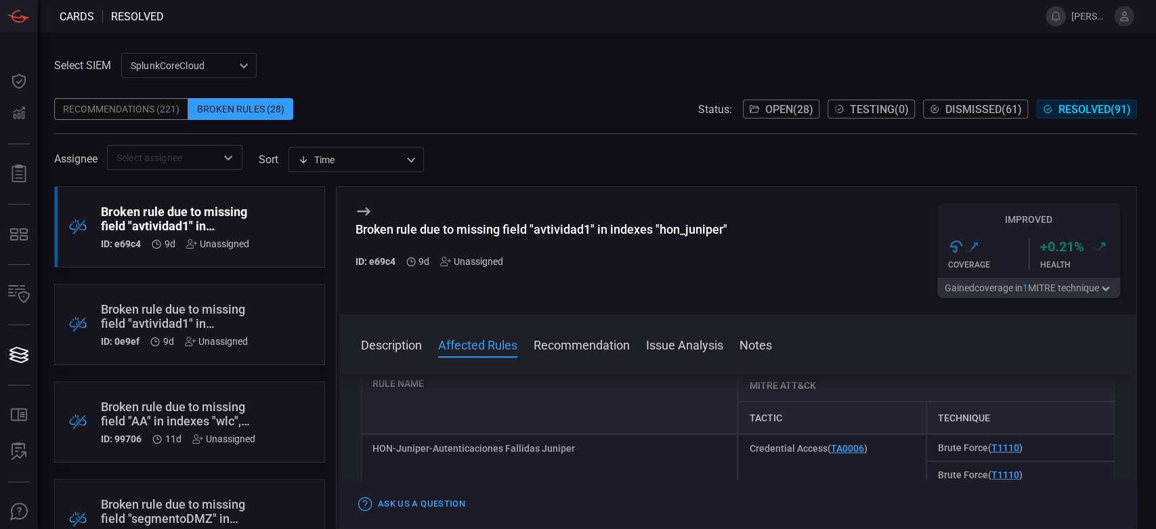
click at [547, 457] on div "HON-Juniper-Autenticaciones Fallidas Juniper" at bounding box center [549, 474] width 377 height 81
click at [546, 450] on div "HON-Juniper-Autenticaciones Fallidas Juniper" at bounding box center [549, 474] width 377 height 81
click at [618, 454] on div "HON-Juniper-Autenticaciones Fallidas Juniper" at bounding box center [549, 474] width 377 height 81
click at [609, 461] on div "HON-Juniper-Autenticaciones Fallidas Juniper" at bounding box center [549, 474] width 377 height 81
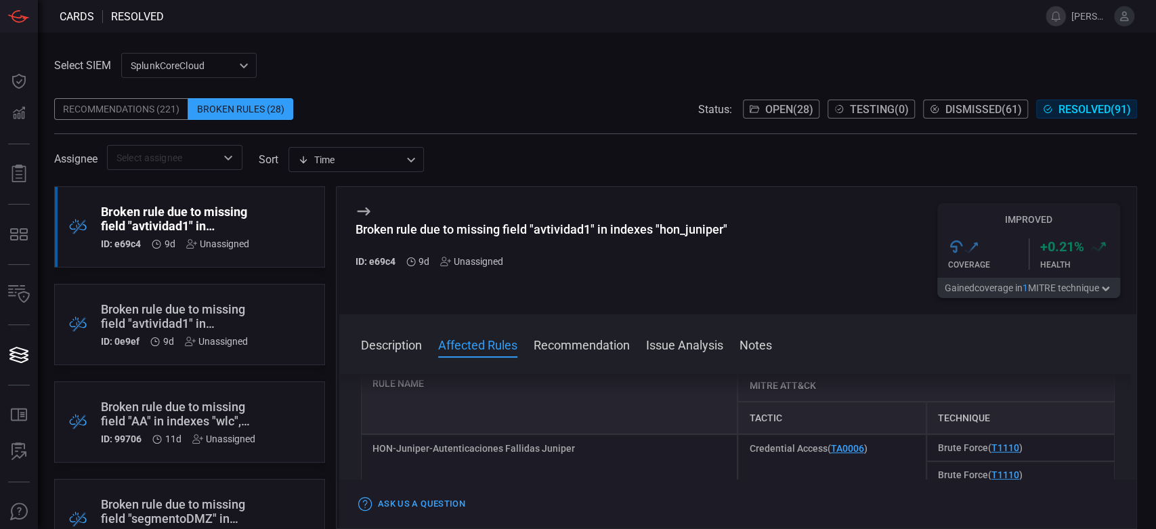
click at [481, 444] on div "HON-Juniper-Autenticaciones Fallidas Juniper" at bounding box center [549, 474] width 377 height 81
copy div "HON-Juniper-Autenticaciones Fallidas Juniper"
click at [759, 336] on button "Notes" at bounding box center [755, 344] width 33 height 16
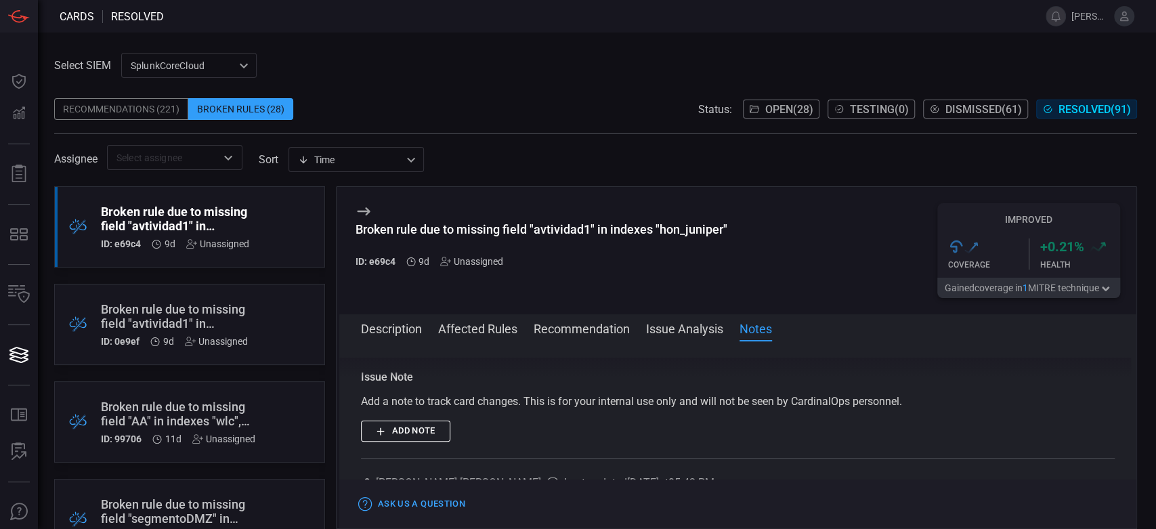
scroll to position [642, 0]
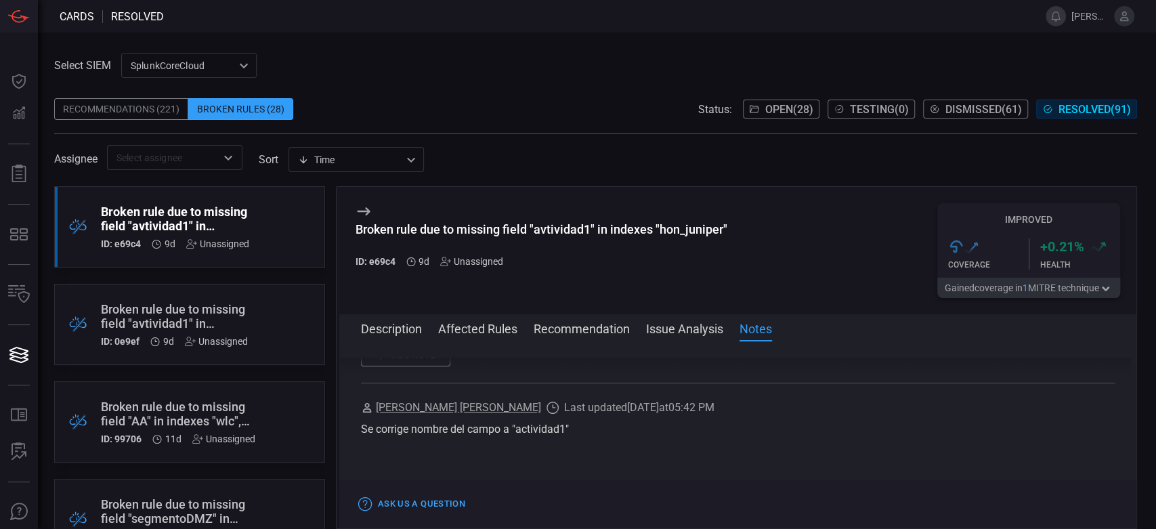
click at [103, 104] on div "Recommendations (221)" at bounding box center [121, 109] width 134 height 22
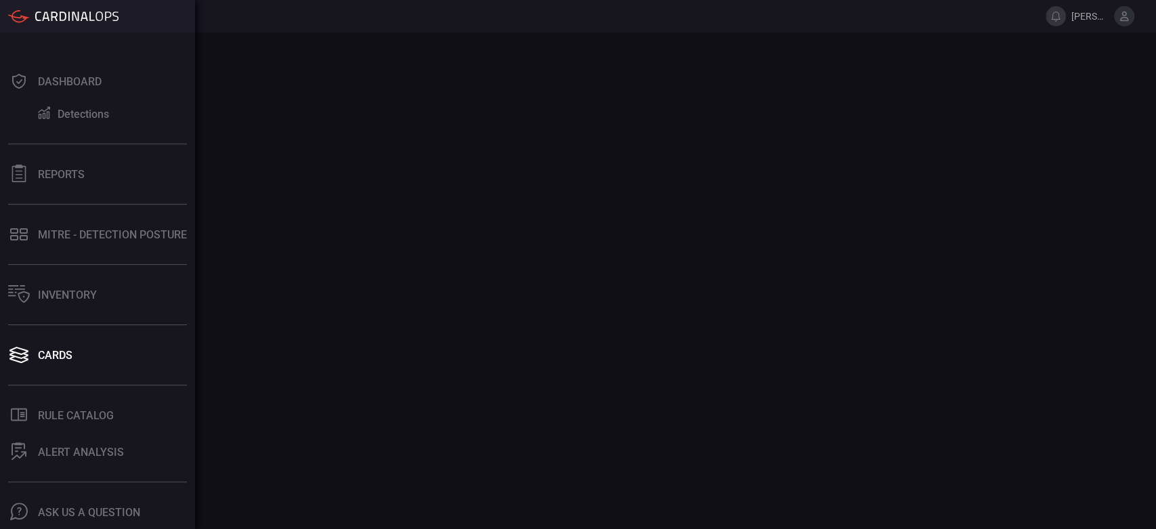
click at [66, 372] on div "Dashboard Detections Reports MITRE - Detection Posture Inventory Cards .st0_rul…" at bounding box center [97, 281] width 195 height 496
click at [62, 367] on button "Cards" at bounding box center [95, 355] width 190 height 33
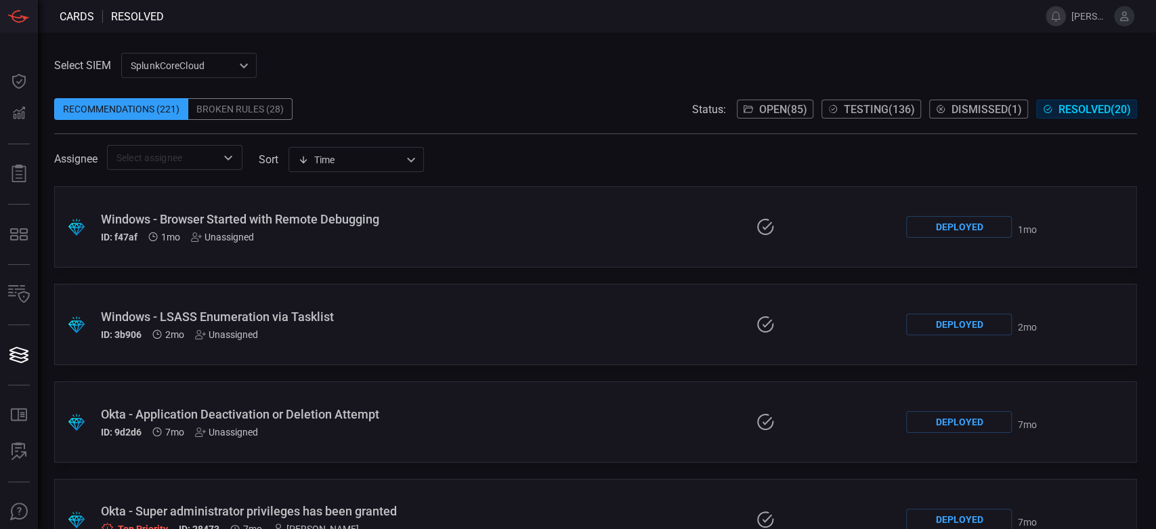
click at [230, 102] on div "Broken Rules (28)" at bounding box center [240, 109] width 104 height 22
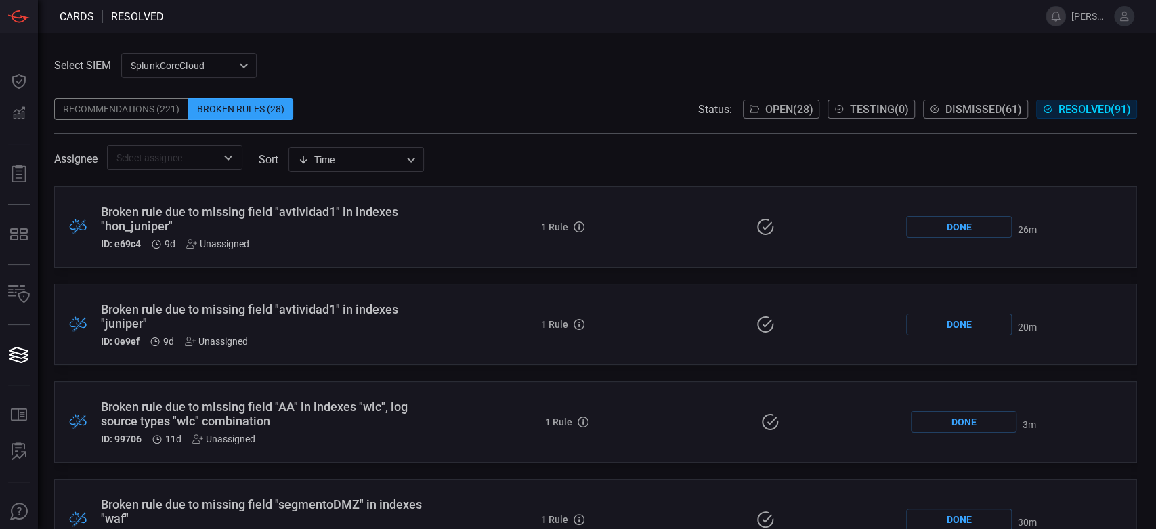
click at [375, 210] on div "Broken rule due to missing field "avtividad1" in indexes "hon_juniper"" at bounding box center [268, 219] width 335 height 28
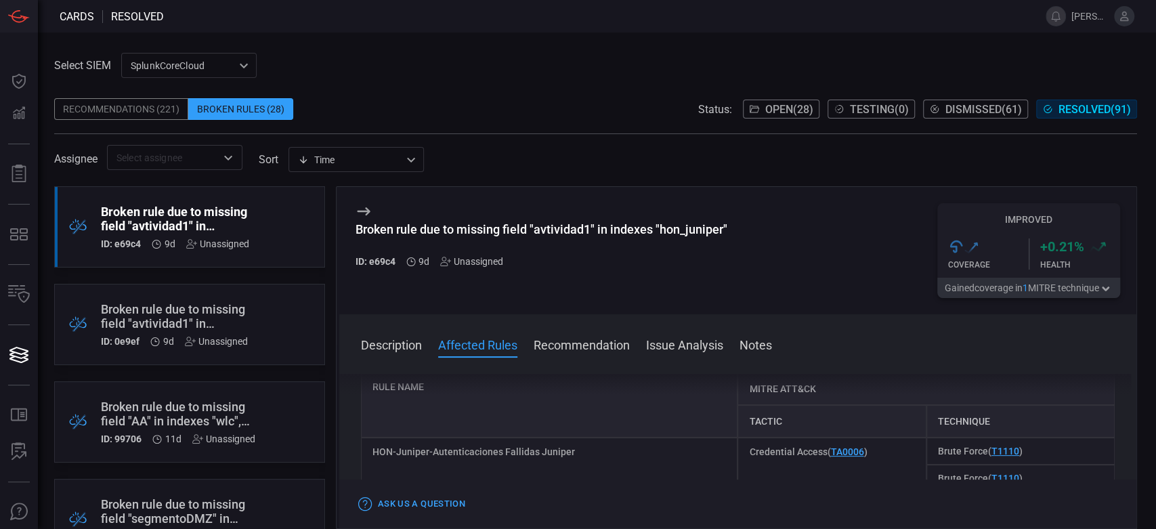
scroll to position [225, 0]
click at [537, 452] on div "HON-Juniper-Autenticaciones Fallidas Juniper" at bounding box center [549, 474] width 377 height 81
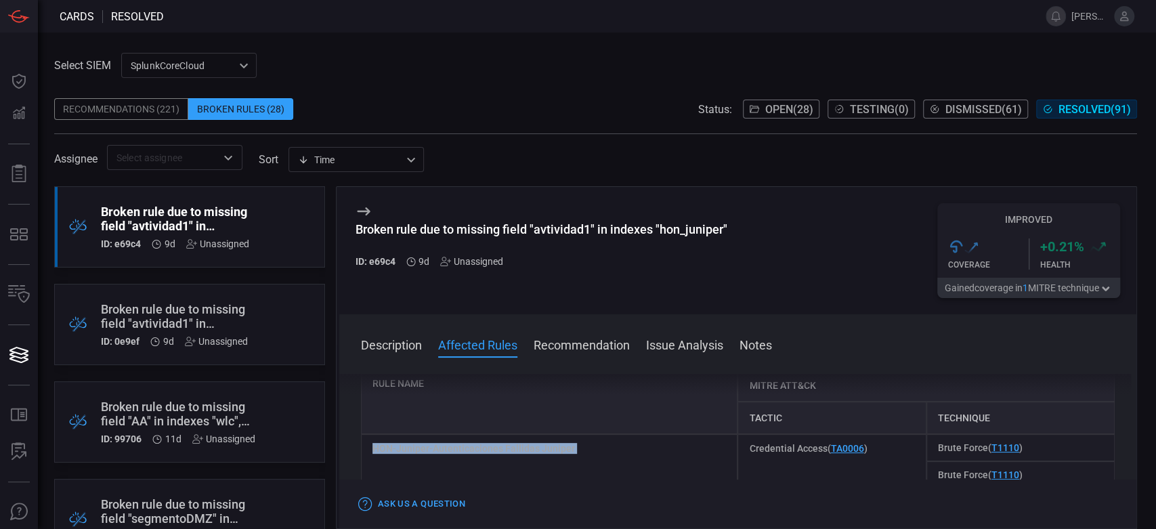
click at [537, 452] on div "HON-Juniper-Autenticaciones Fallidas Juniper" at bounding box center [549, 474] width 377 height 81
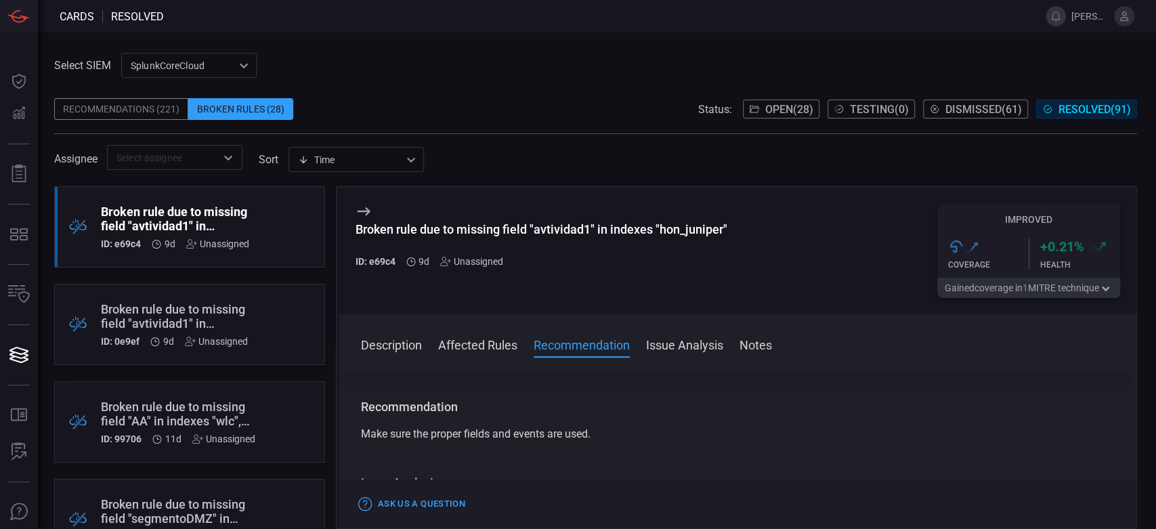
scroll to position [376, 0]
click at [259, 297] on div ".broken_cards_icon_0{fill:#39A4FF;} .broken_cards_icon_1{fill:none;stroke:#1918…" at bounding box center [189, 324] width 271 height 81
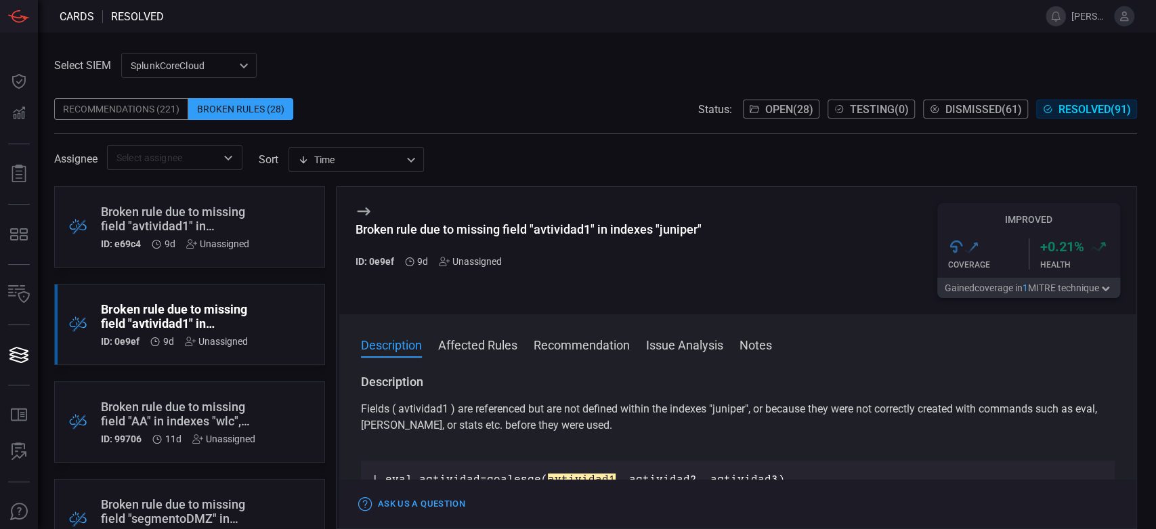
click at [275, 238] on div ".broken_cards_icon_0{fill:#39A4FF;} .broken_cards_icon_1{fill:none;stroke:#1918…" at bounding box center [189, 226] width 271 height 81
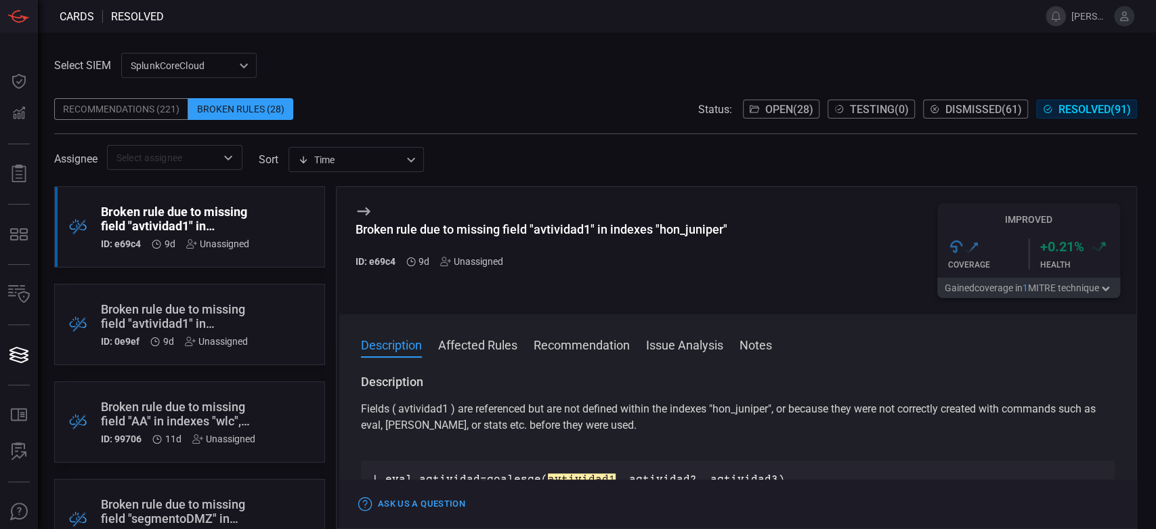
click at [272, 335] on div ".broken_cards_icon_0{fill:#39A4FF;} .broken_cards_icon_1{fill:none;stroke:#1918…" at bounding box center [189, 324] width 271 height 81
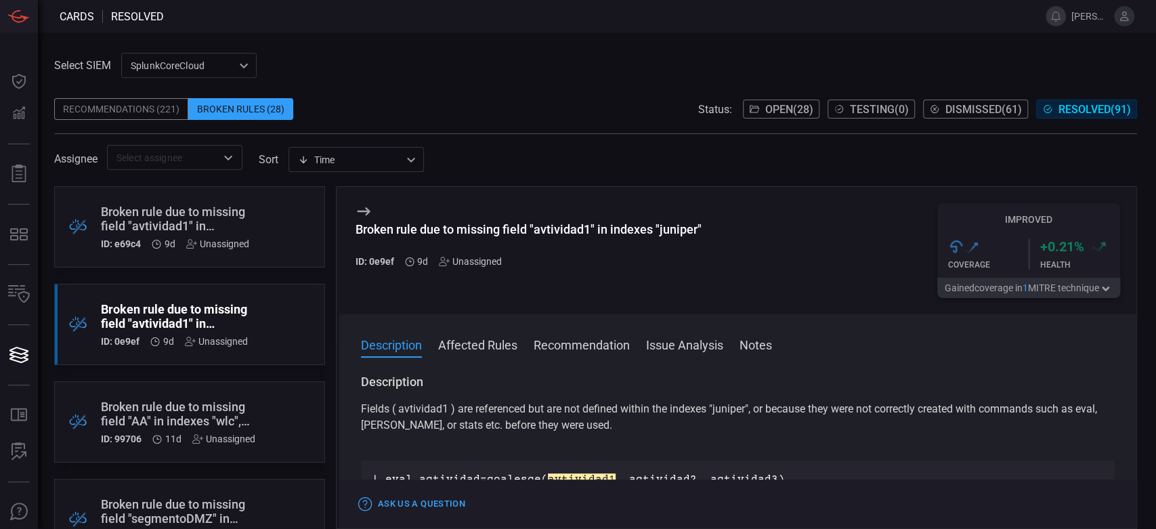
click at [268, 236] on div ".broken_cards_icon_0{fill:#39A4FF;} .broken_cards_icon_1{fill:none;stroke:#1918…" at bounding box center [189, 226] width 271 height 81
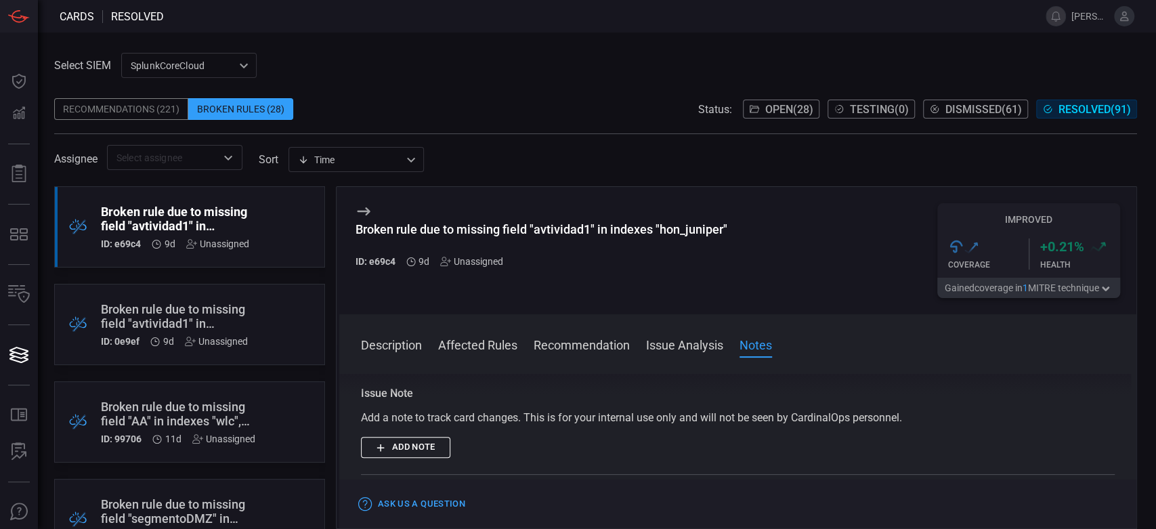
scroll to position [642, 0]
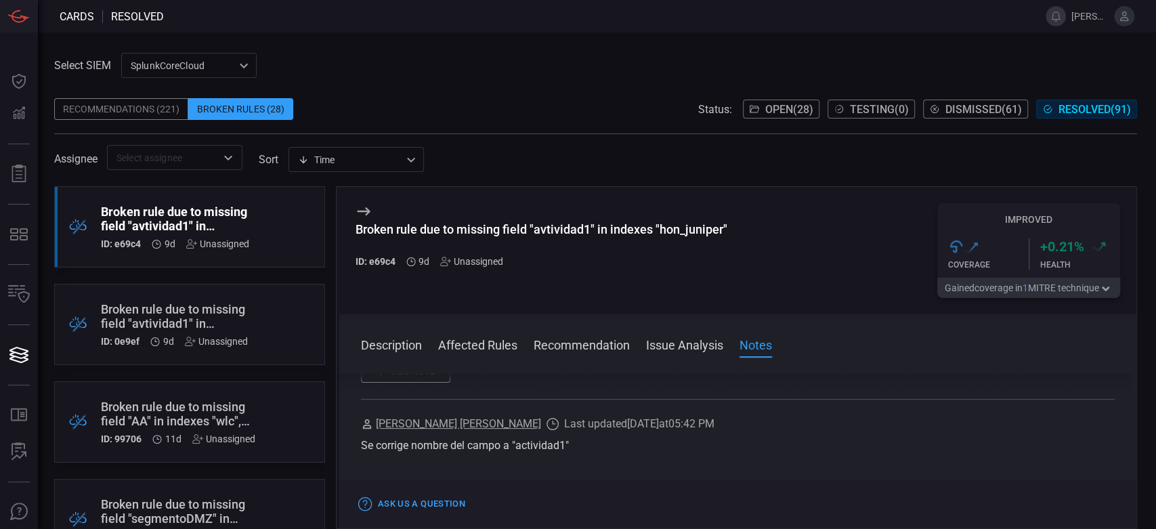
click at [108, 115] on div "Recommendations (221)" at bounding box center [121, 109] width 134 height 22
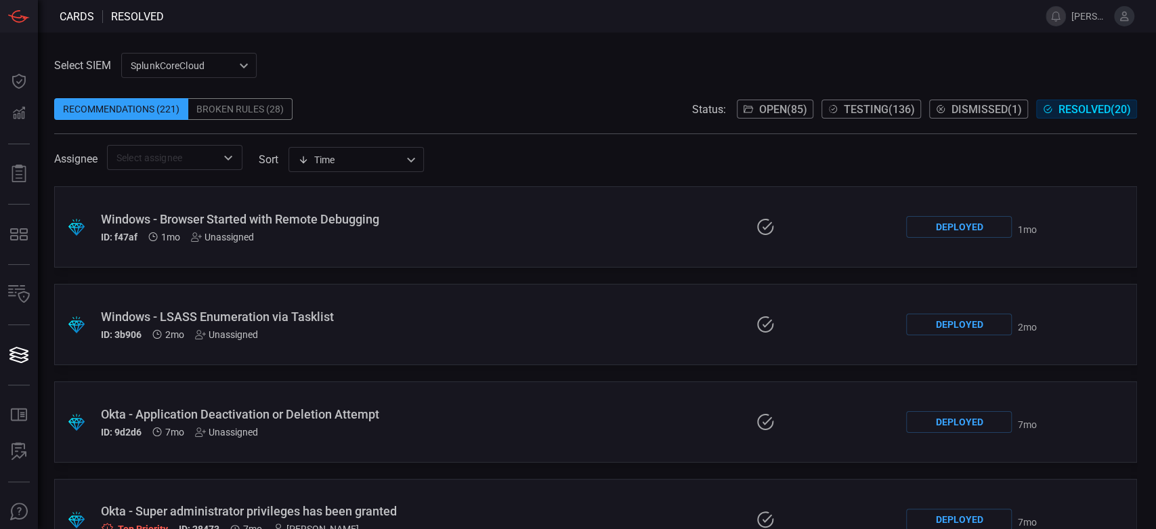
click at [241, 105] on div "Broken Rules (28)" at bounding box center [240, 109] width 104 height 22
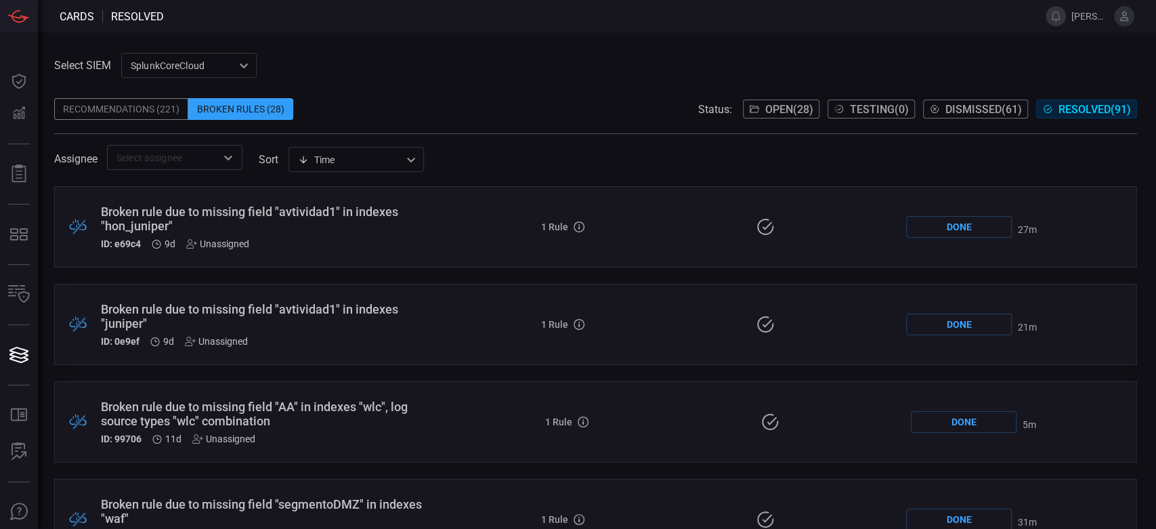
click at [768, 109] on span "Open ( 28 )" at bounding box center [789, 109] width 48 height 13
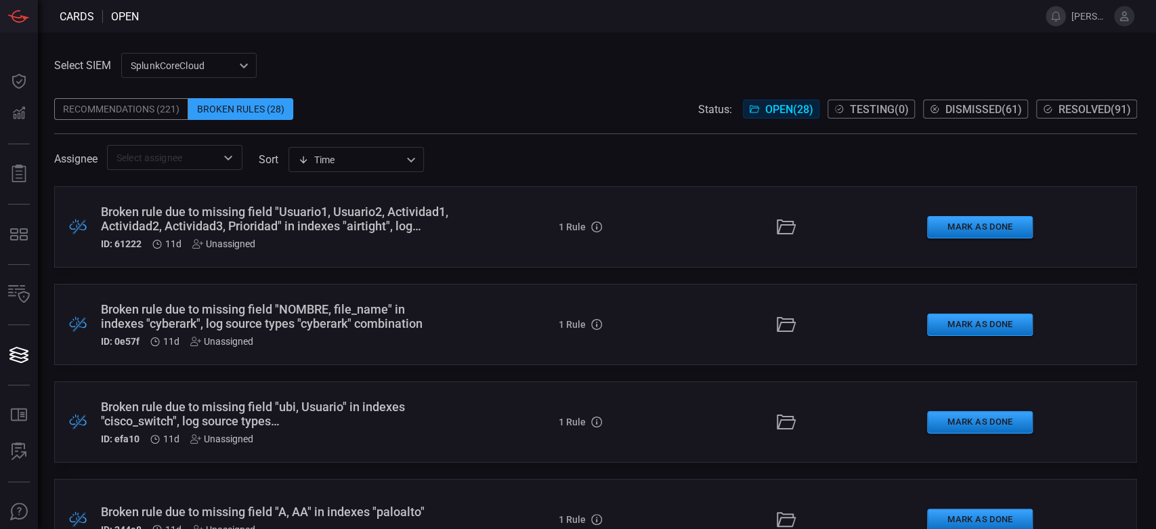
click at [330, 230] on div "Broken rule due to missing field "Usuario1, Usuario2, Actividad1, Actividad2, A…" at bounding box center [275, 219] width 349 height 28
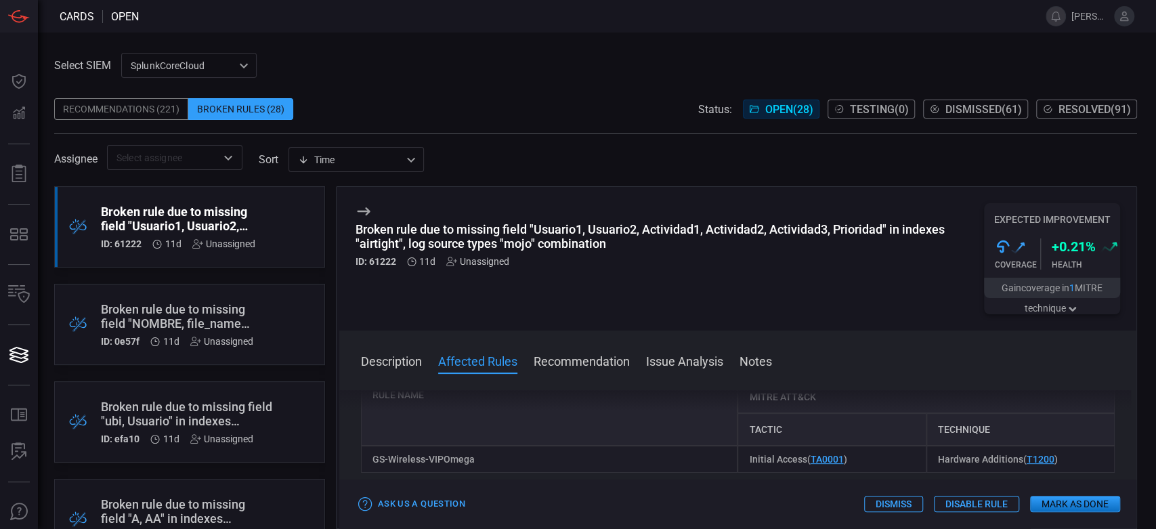
scroll to position [376, 0]
click at [453, 458] on div "GS-Wireless-VIPOmega" at bounding box center [549, 459] width 377 height 27
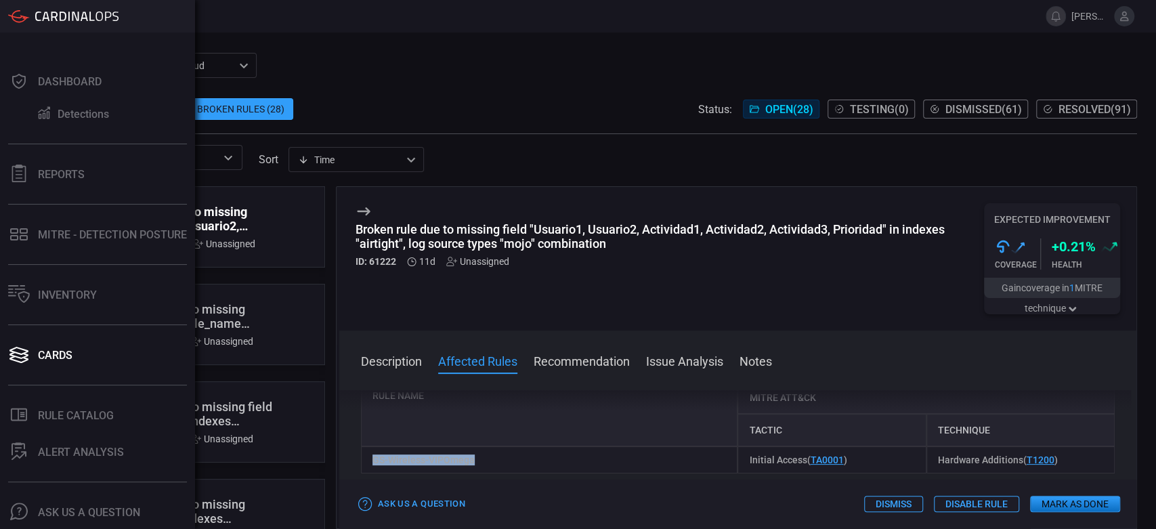
copy div "GS-Wireless-VIPOmega"
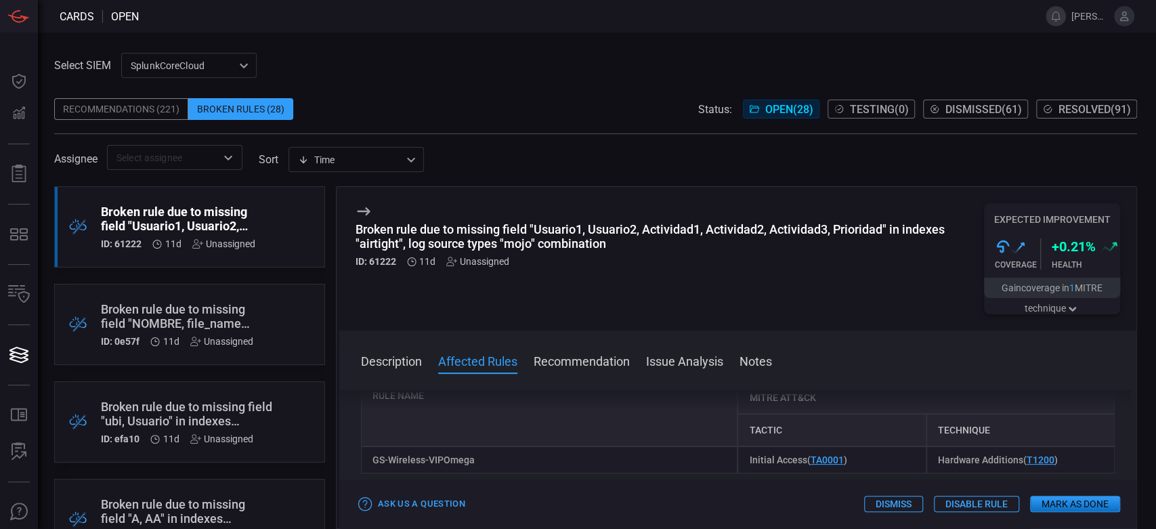
click at [179, 318] on div "Broken rule due to missing field "NOMBRE, file_name" in indexes "cyberark", log…" at bounding box center [177, 316] width 152 height 28
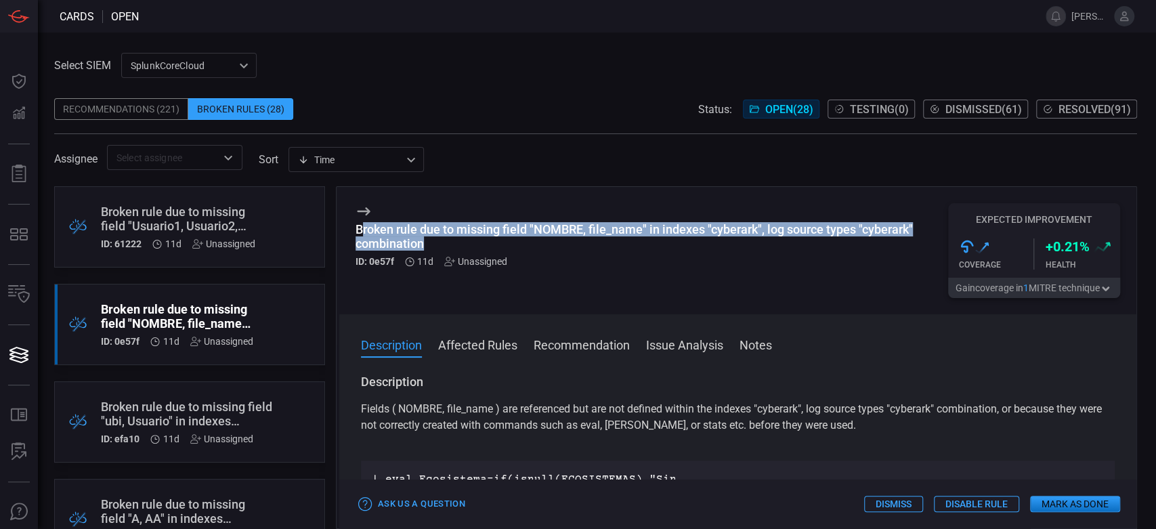
drag, startPoint x: 444, startPoint y: 242, endPoint x: 362, endPoint y: 227, distance: 83.3
click at [362, 227] on div "Broken rule due to missing field "NOMBRE, file_name" in indexes "cyberark", log…" at bounding box center [652, 236] width 593 height 28
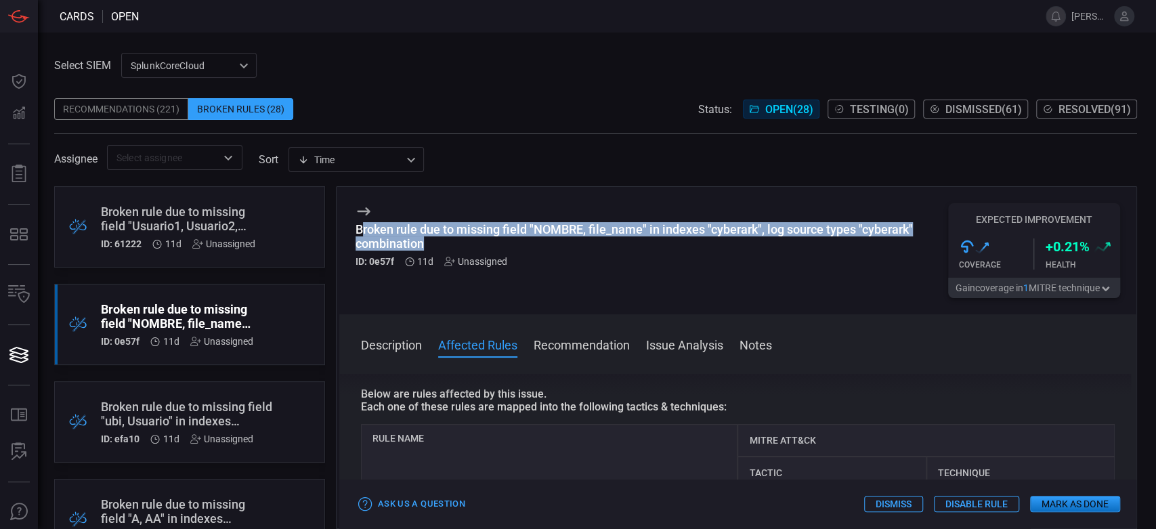
scroll to position [376, 0]
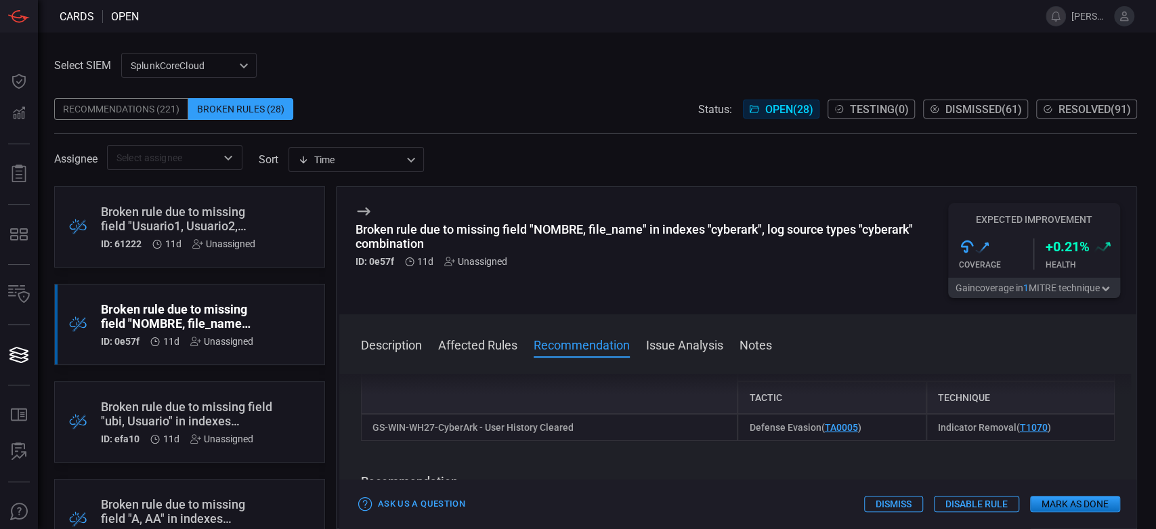
click at [470, 431] on div "GS-WIN-WH27-CyberArk - User History Cleared" at bounding box center [549, 427] width 377 height 27
copy div "GS-WIN-WH27-CyberArk - User History Cleared"
click at [444, 249] on div "Broken rule due to missing field "NOMBRE, file_name" in indexes "cyberark", log…" at bounding box center [652, 236] width 593 height 28
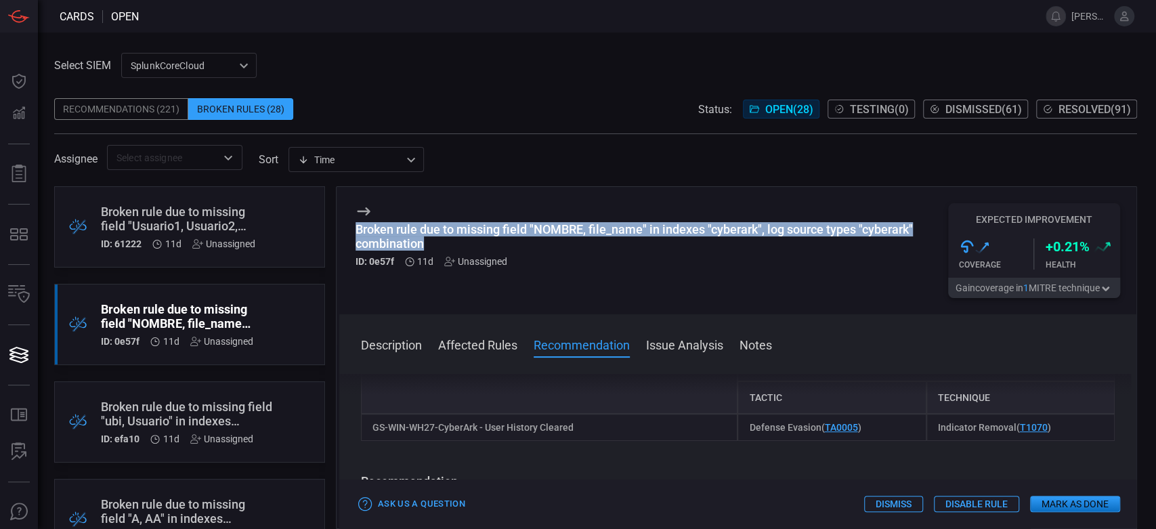
drag, startPoint x: 428, startPoint y: 249, endPoint x: 349, endPoint y: 236, distance: 79.5
click at [349, 236] on div "Broken rule due to missing field "NOMBRE, file_name" in indexes "cyberark", log…" at bounding box center [737, 250] width 797 height 127
copy div "Broken rule due to missing field "NOMBRE, file_name" in indexes "cyberark", log…"
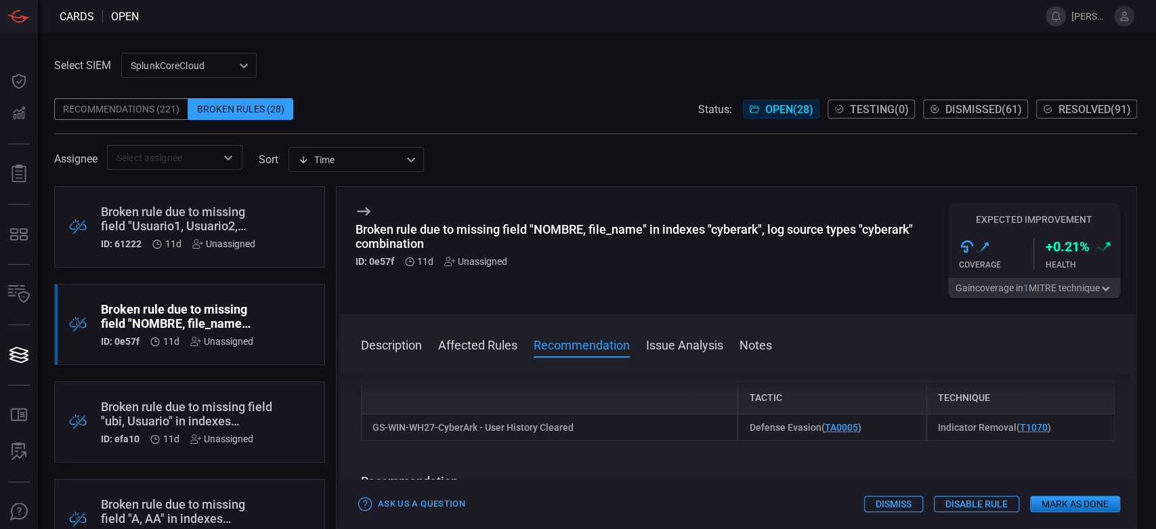
click at [211, 402] on div "Broken rule due to missing field "ubi, Usuario" in indexes "cisco_switch", log …" at bounding box center [199, 414] width 196 height 28
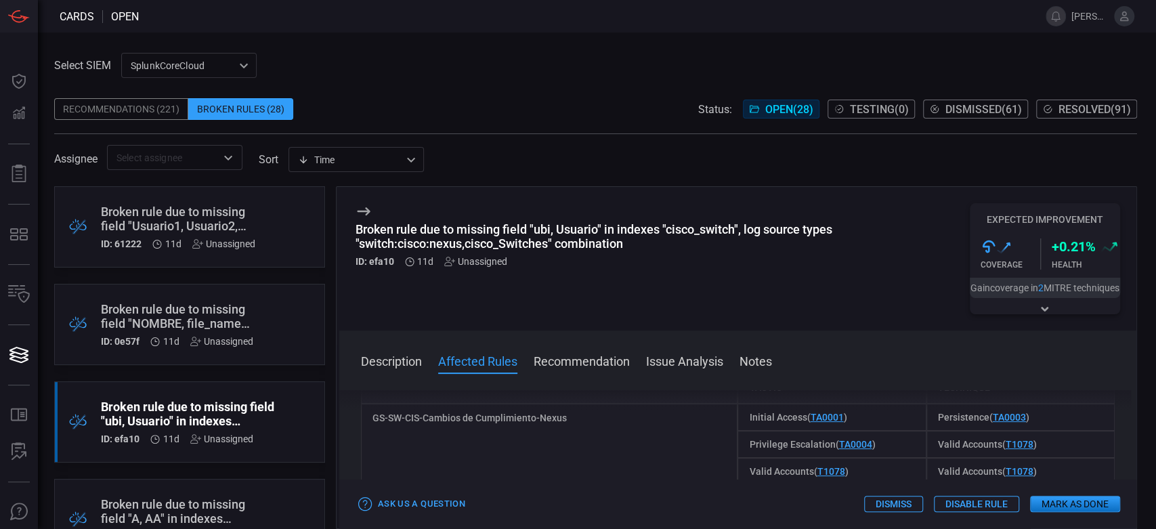
scroll to position [526, 0]
click at [473, 410] on div "Description Fields ( ubi, Usuario ) are referenced but are not defined within t…" at bounding box center [737, 456] width 797 height 133
click at [557, 408] on div "Description Fields ( ubi, Usuario ) are referenced but are not defined within t…" at bounding box center [737, 456] width 797 height 133
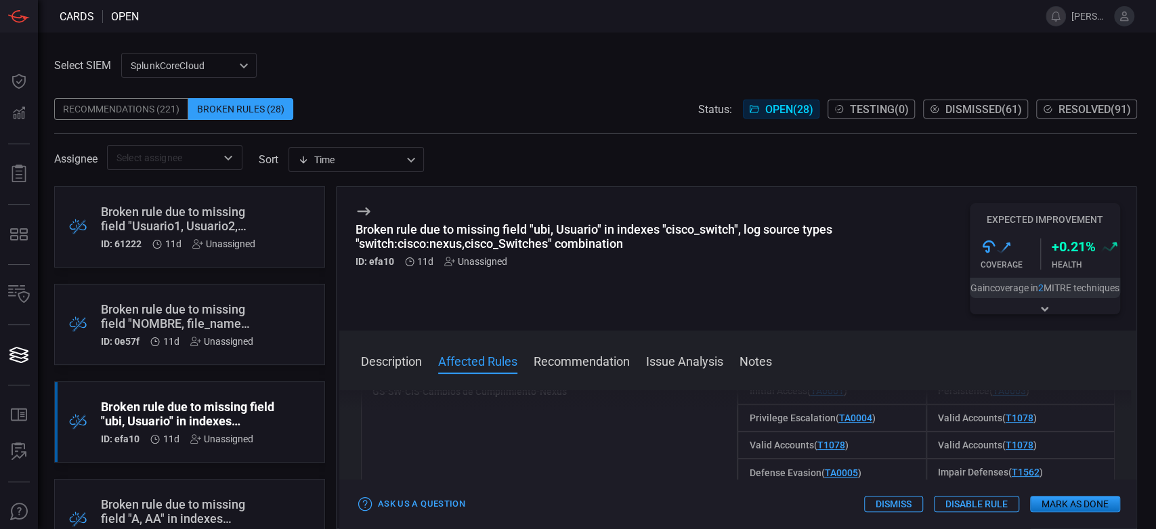
click at [557, 408] on div "Description Fields ( ubi, Usuario ) are referenced but are not defined within t…" at bounding box center [737, 456] width 797 height 133
click at [569, 418] on div "GS-SW-CIS-Cambios de Cumplimiento-Nexus" at bounding box center [549, 444] width 377 height 135
click at [536, 408] on div "Description Fields ( ubi, Usuario ) are referenced but are not defined within t…" at bounding box center [737, 456] width 797 height 133
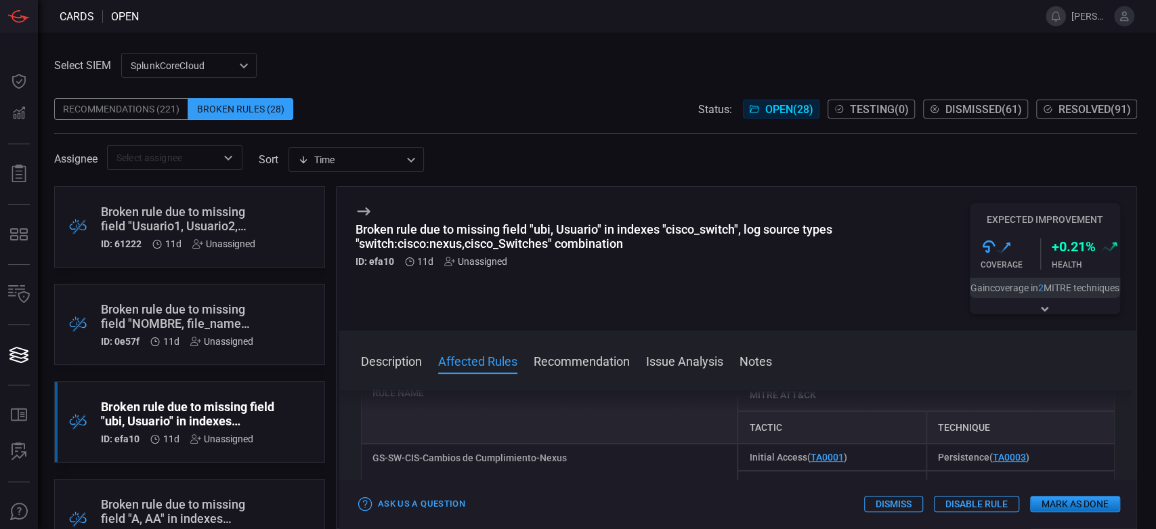
scroll to position [466, 0]
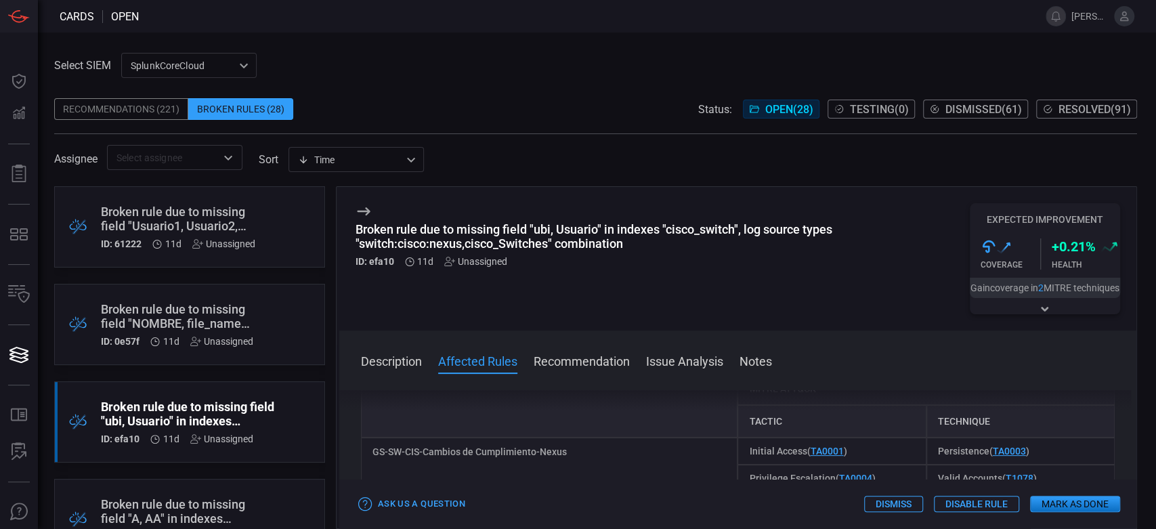
click at [530, 471] on div "GS-SW-CIS-Cambios de Cumplimiento-Nexus" at bounding box center [549, 504] width 377 height 135
copy div "GS-SW-CIS-Cambios de Cumplimiento-Nexus"
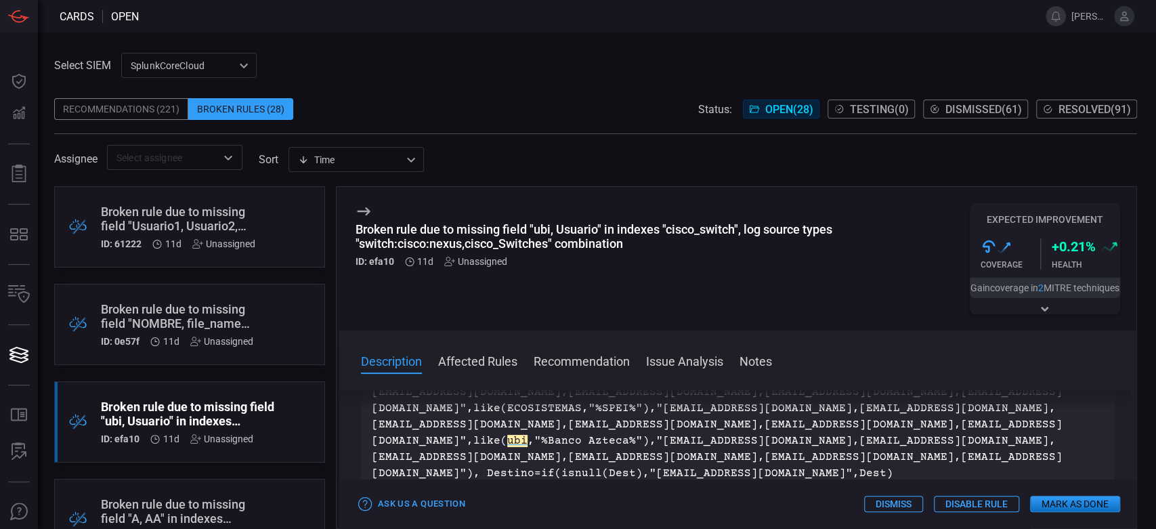
scroll to position [0, 0]
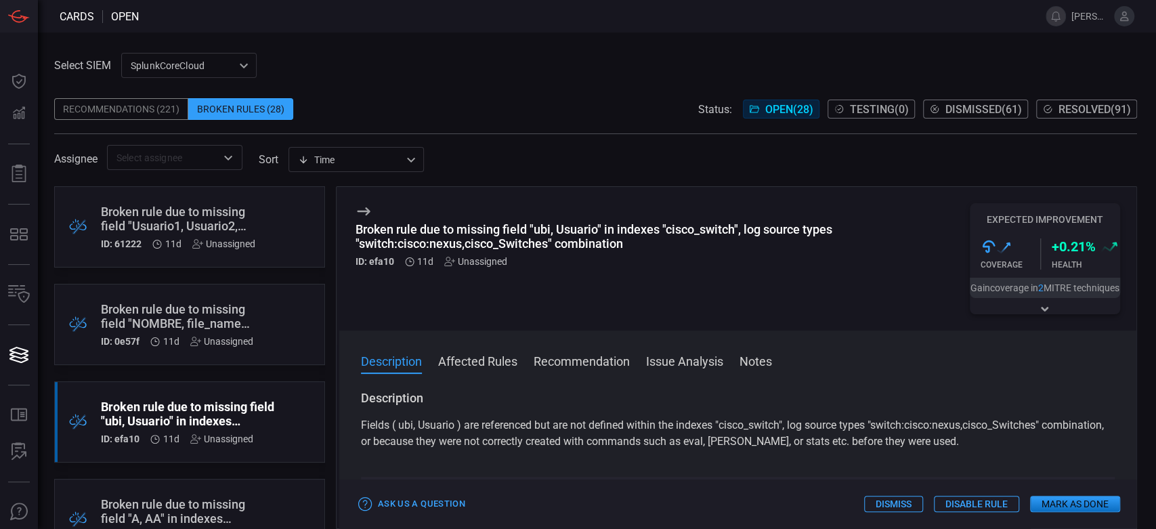
click at [474, 358] on button "Affected Rules" at bounding box center [477, 360] width 79 height 16
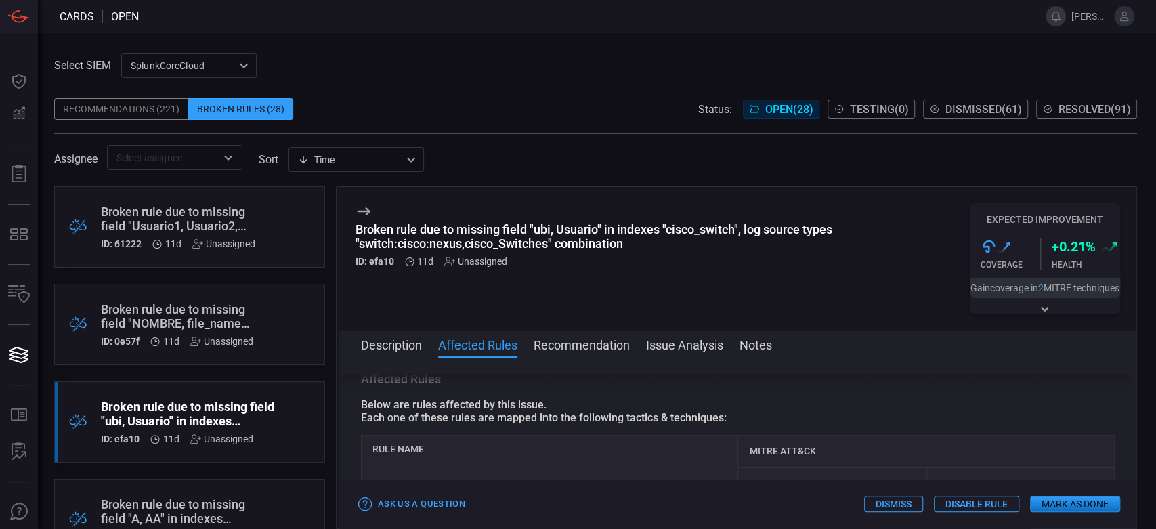
scroll to position [463, 0]
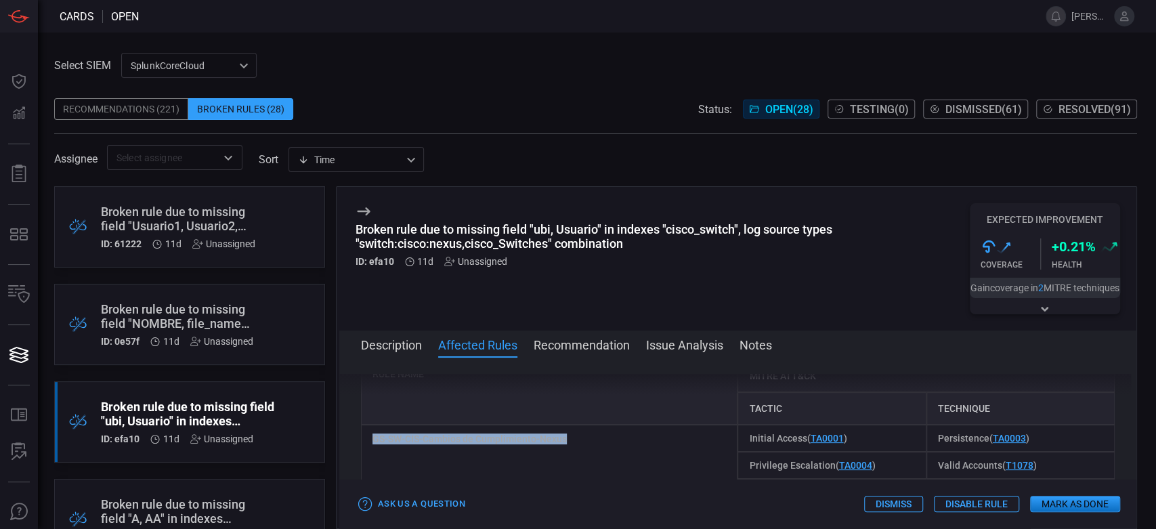
copy div "GS-SW-CIS-Cambios de Cumplimiento-Nexus"
click at [623, 244] on div "Broken rule due to missing field "ubi, Usuario" in indexes "cisco_switch", log …" at bounding box center [663, 236] width 614 height 28
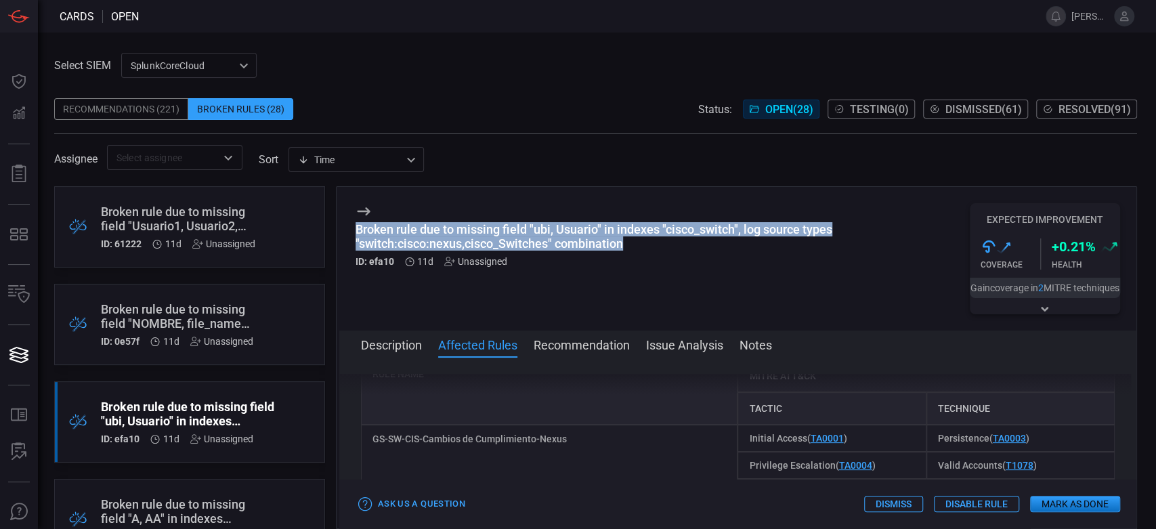
click at [623, 244] on div "Broken rule due to missing field "ubi, Usuario" in indexes "cisco_switch", log …" at bounding box center [663, 236] width 614 height 28
copy div "Broken rule due to missing field "ubi, Usuario" in indexes "cisco_switch", log …"
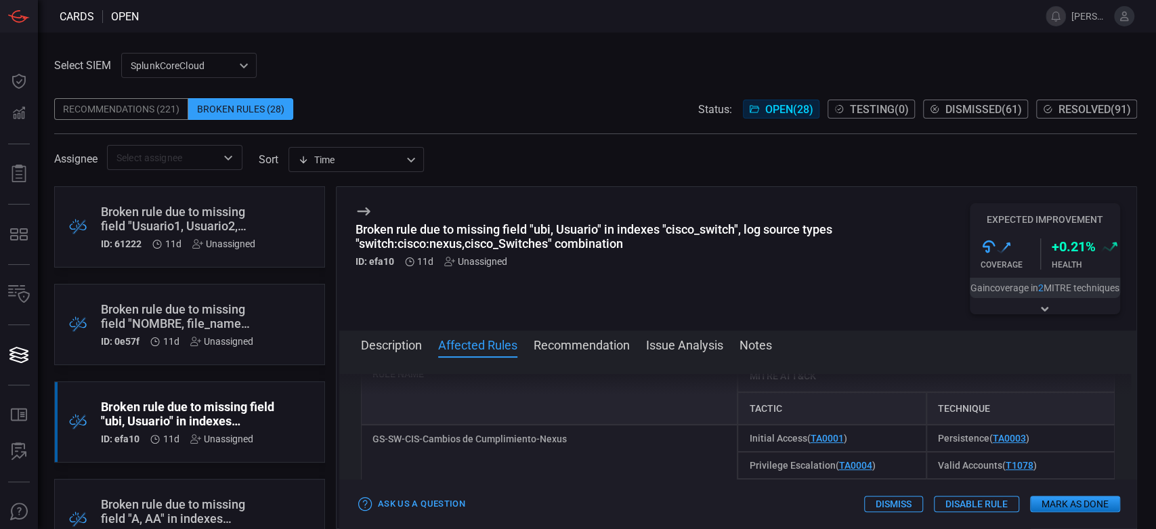
click at [472, 305] on div "Broken rule due to missing field "ubi, Usuario" in indexes "cisco_switch", log …" at bounding box center [663, 258] width 614 height 111
click at [720, 285] on div "Broken rule due to missing field "ubi, Usuario" in indexes "cisco_switch", log …" at bounding box center [663, 258] width 614 height 111
click at [1092, 509] on button "Mark as Done" at bounding box center [1075, 504] width 90 height 16
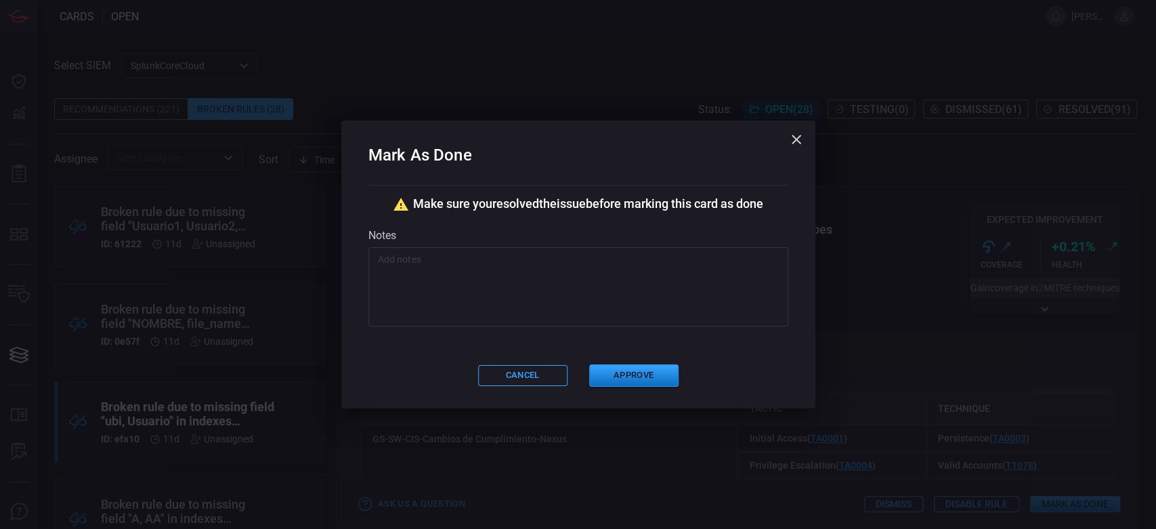
click at [507, 291] on textarea at bounding box center [578, 287] width 401 height 68
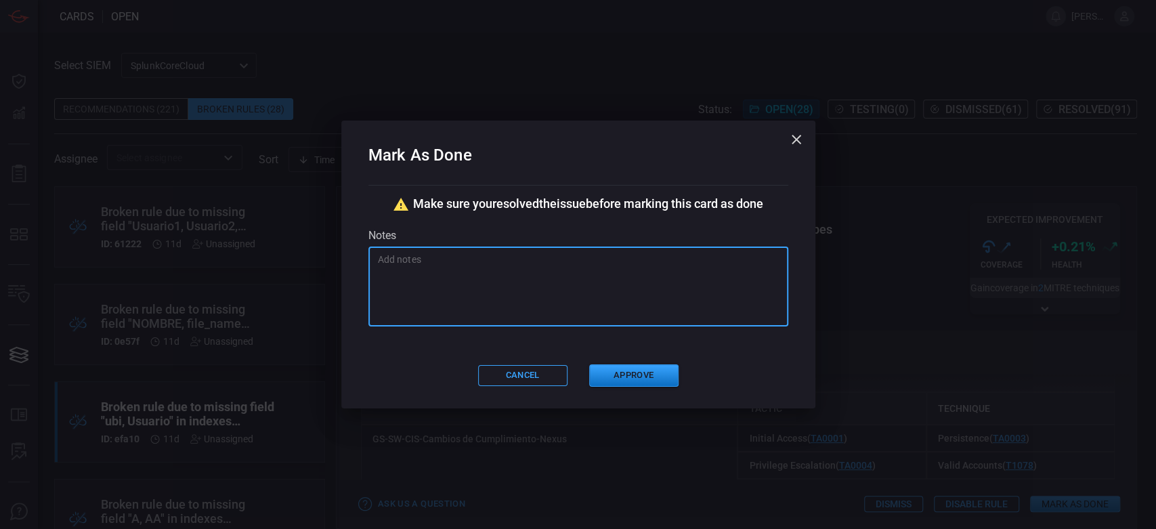
paste textarea "Se corrigen campos Usuario ->usuario , ubi -> Ubicacion"
type textarea "Se corrigen campos Usuario ->usuario , ubi -> Ubicacion"
click at [649, 378] on button "Approve" at bounding box center [633, 375] width 89 height 22
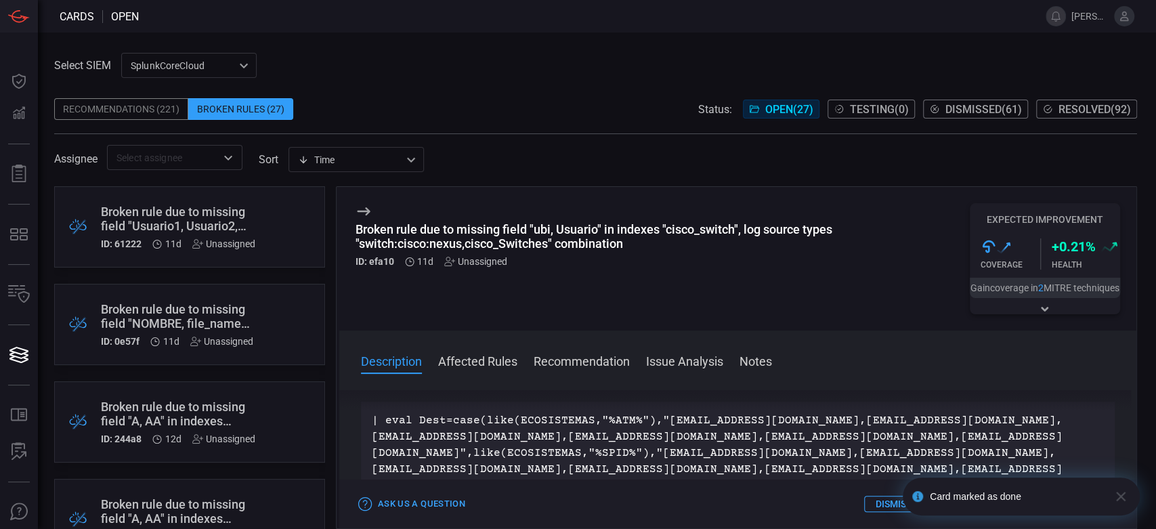
scroll to position [150, 0]
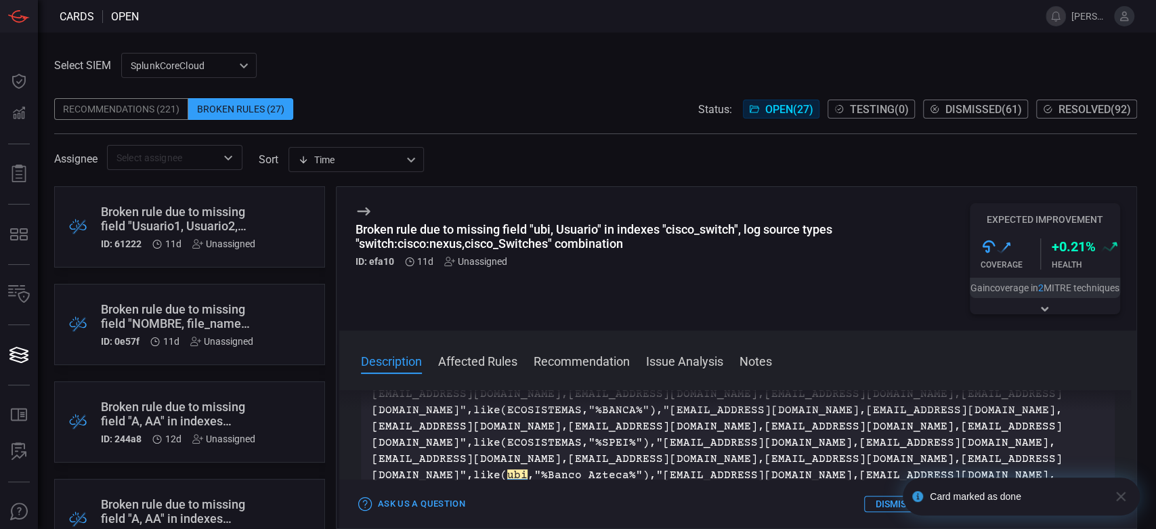
click at [297, 417] on div ".broken_cards_icon_0{fill:#39A4FF;} .broken_cards_icon_1{fill:none;stroke:#1918…" at bounding box center [189, 421] width 271 height 81
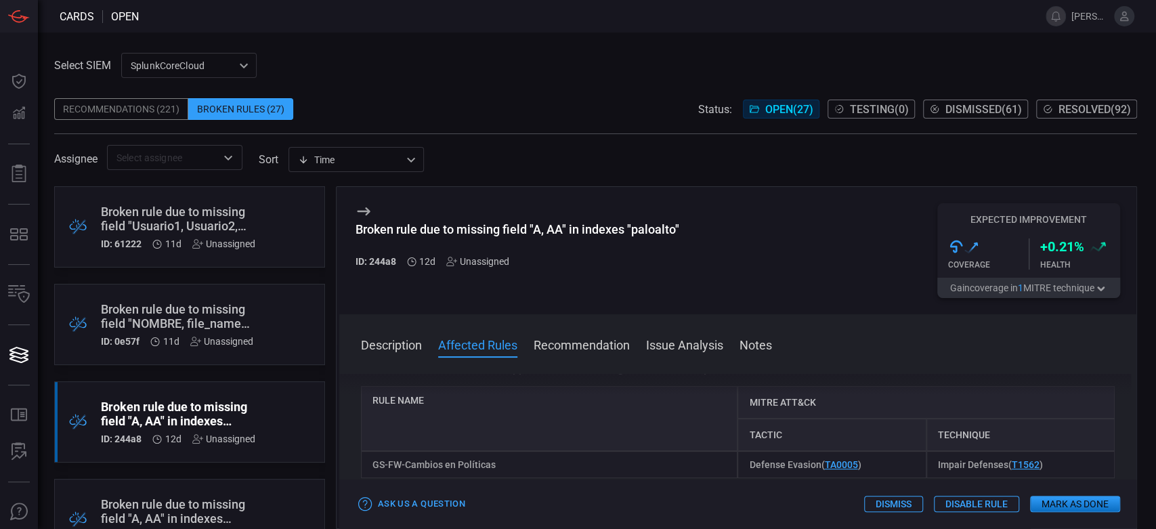
scroll to position [225, 0]
click at [465, 470] on div "GS-FW-Cambios en Políticas" at bounding box center [549, 463] width 377 height 27
copy div "GS-FW-Cambios en Políticas"
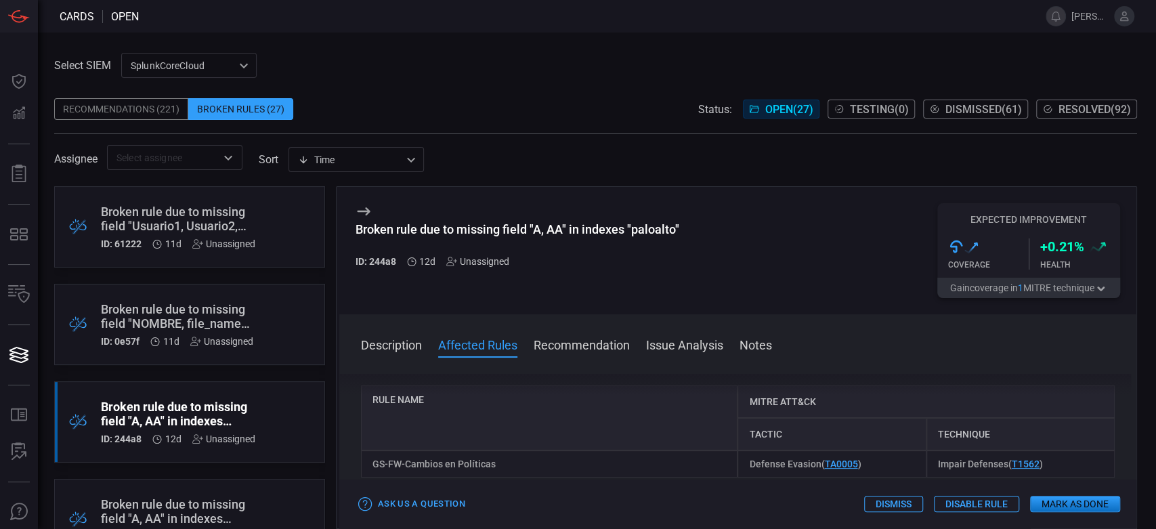
click at [532, 228] on div "Broken rule due to missing field "A, AA" in indexes "paloalto"" at bounding box center [518, 229] width 324 height 14
copy div "Broken rule due to missing field "A, AA" in indexes "paloalto""
click at [1063, 507] on button "Mark as Done" at bounding box center [1075, 504] width 90 height 16
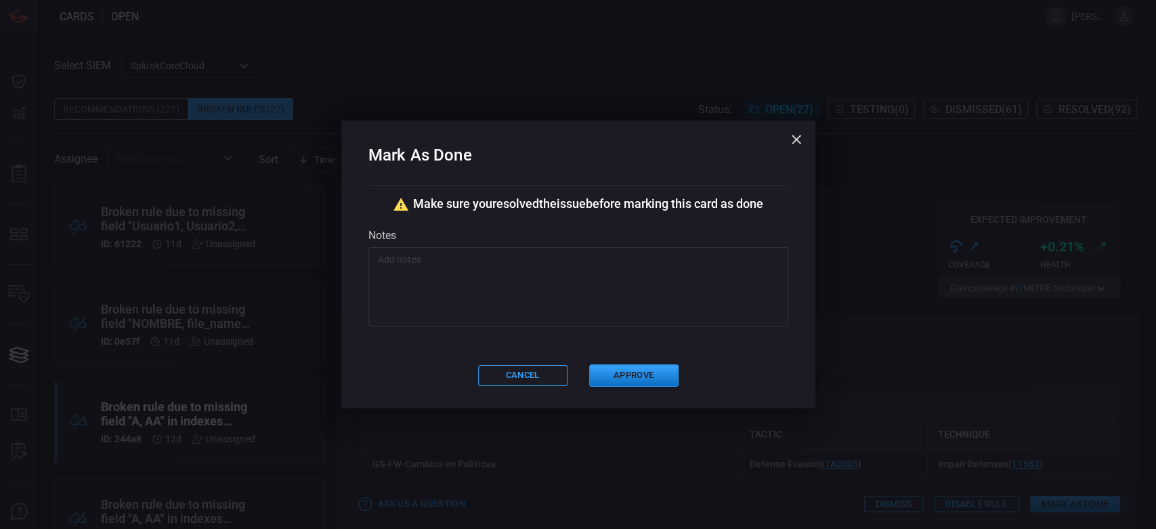
click at [574, 282] on textarea at bounding box center [578, 287] width 401 height 68
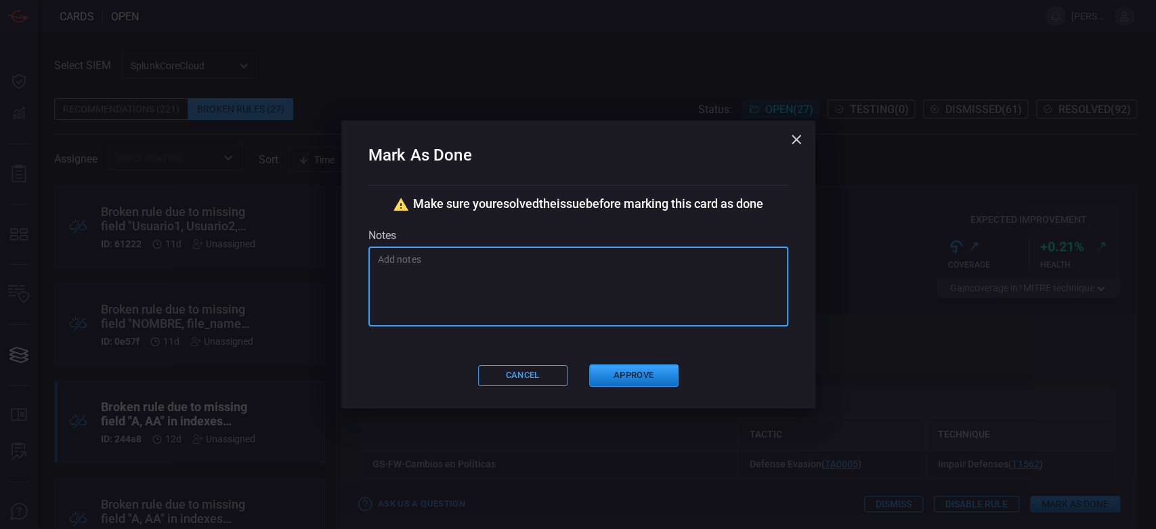
paste textarea "Se corrige sintaxis [PERSON_NAME]"
type textarea "Se corrige sintaxis [PERSON_NAME]"
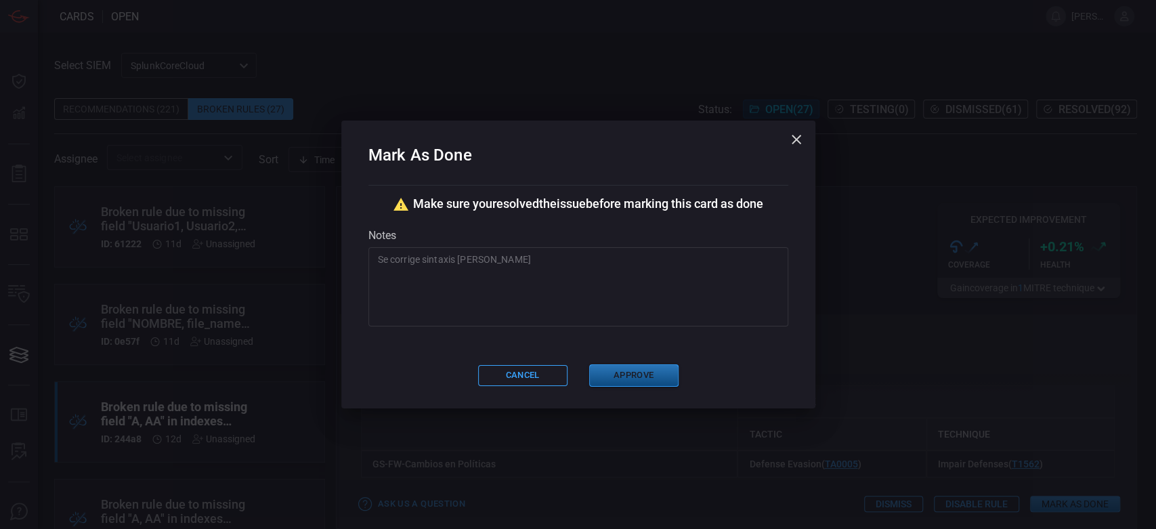
click at [645, 374] on button "Approve" at bounding box center [633, 375] width 89 height 22
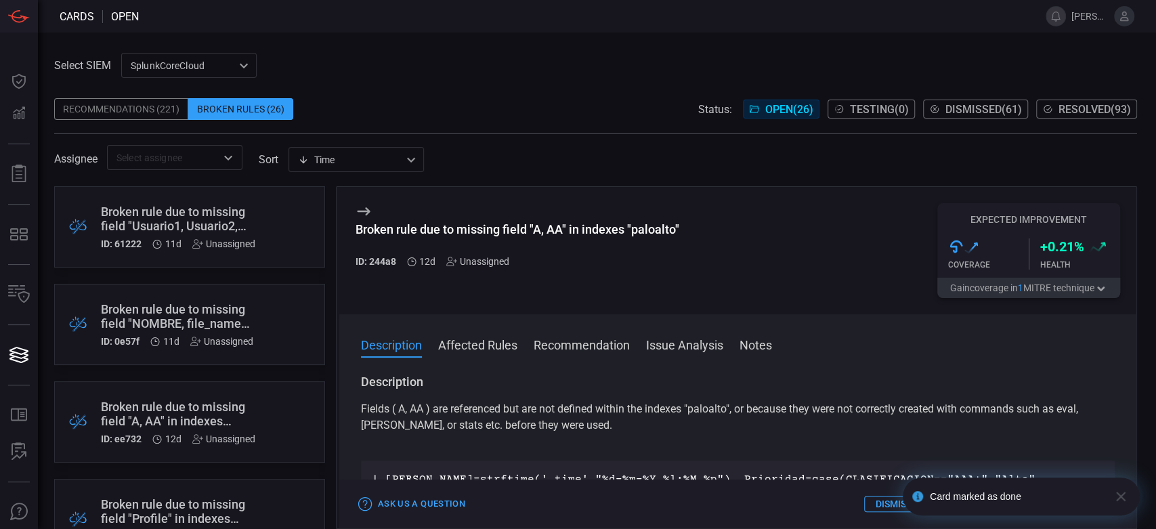
click at [385, 85] on span at bounding box center [595, 88] width 1083 height 20
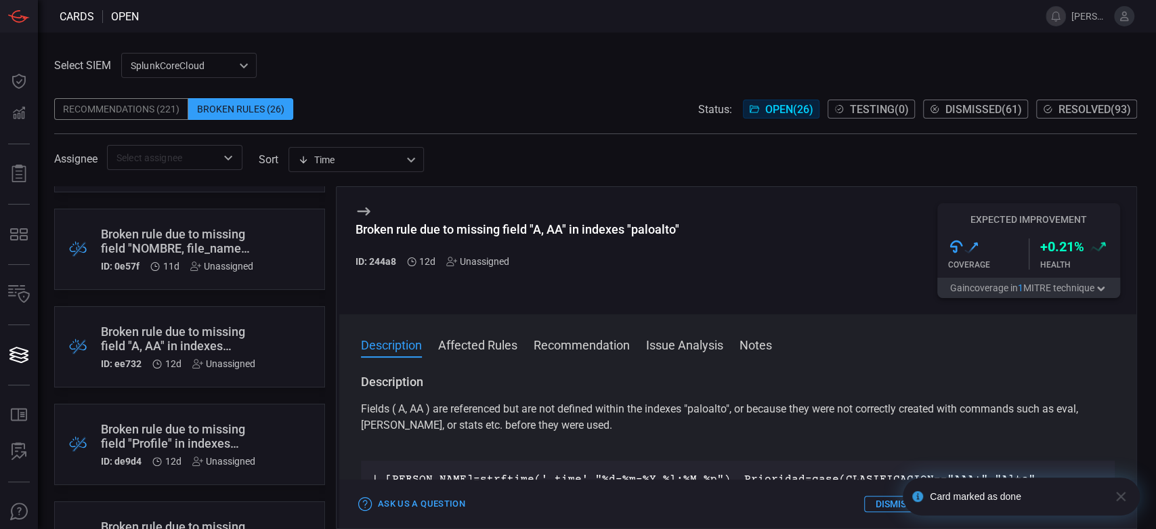
click at [260, 339] on div ".broken_cards_icon_0{fill:#39A4FF;} .broken_cards_icon_1{fill:none;stroke:#1918…" at bounding box center [189, 346] width 271 height 81
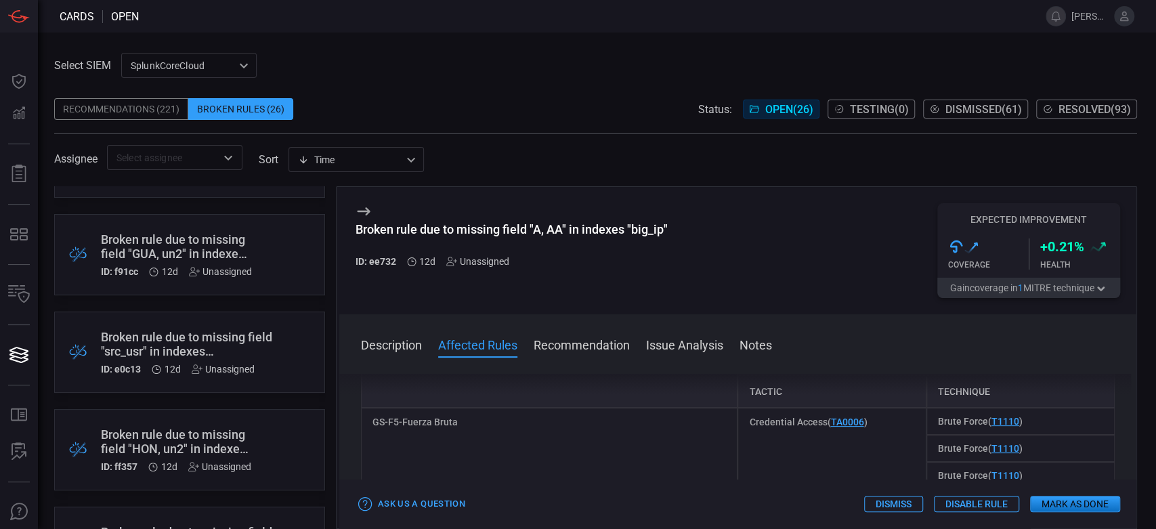
scroll to position [827, 0]
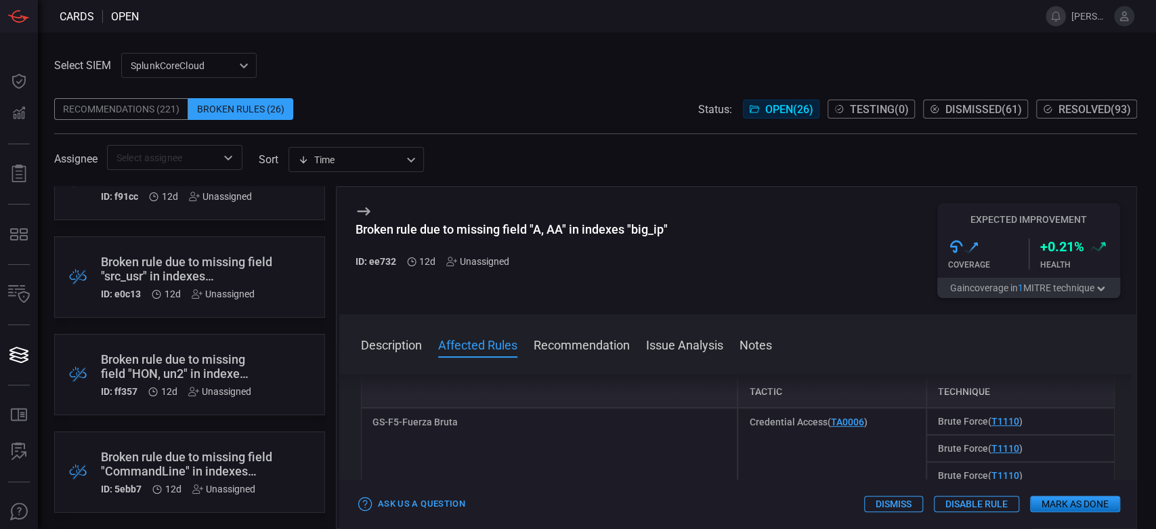
click at [418, 421] on div "GS-F5-Fuerza Bruta" at bounding box center [549, 448] width 377 height 81
copy div "GS-F5-Fuerza Bruta"
click at [511, 230] on div "Broken rule due to missing field "A, AA" in indexes "big_ip"" at bounding box center [512, 229] width 312 height 14
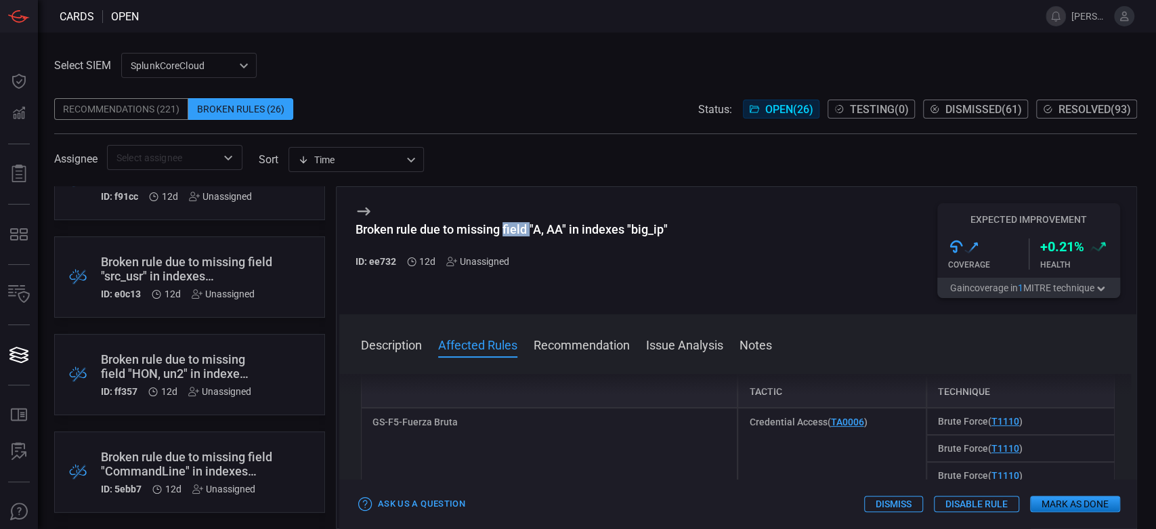
click at [511, 230] on div "Broken rule due to missing field "A, AA" in indexes "big_ip"" at bounding box center [512, 229] width 312 height 14
copy div "Broken rule due to missing field "A, AA" in indexes "big_ip""
click at [1056, 502] on button "Mark as Done" at bounding box center [1075, 504] width 90 height 16
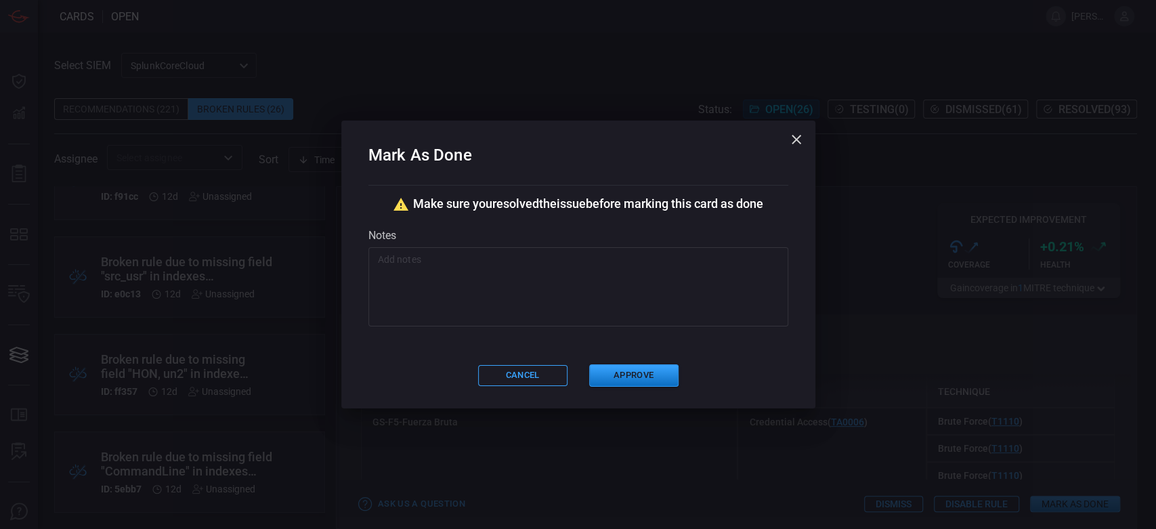
click at [414, 261] on textarea at bounding box center [578, 287] width 401 height 68
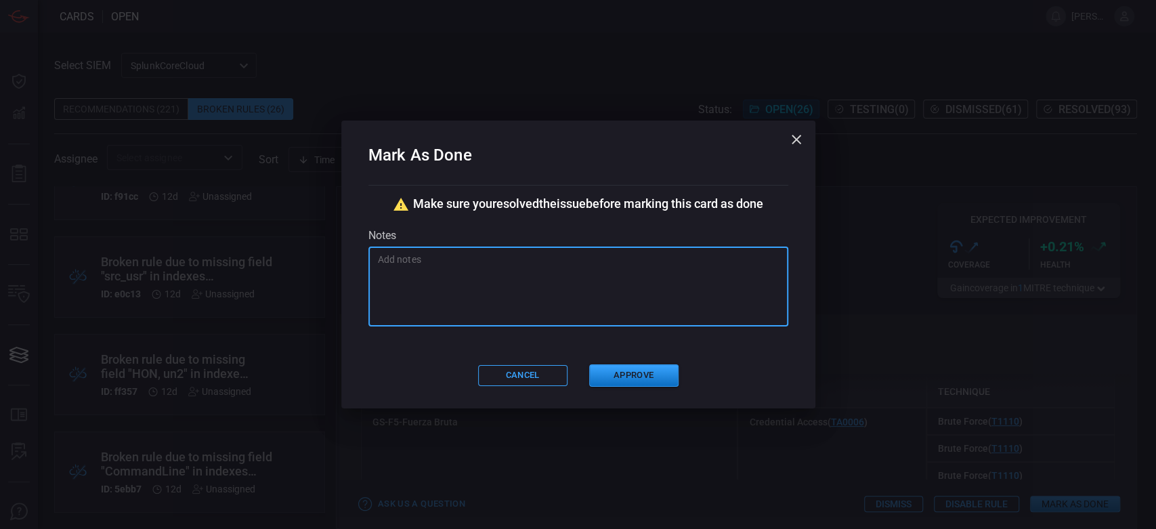
paste textarea "Se corrige sintaxis [PERSON_NAME]"
type textarea "Se corrige sintaxis [PERSON_NAME]"
click at [624, 363] on div "Mark As Done Make sure you resolved the issue before marking this card as done …" at bounding box center [578, 264] width 474 height 287
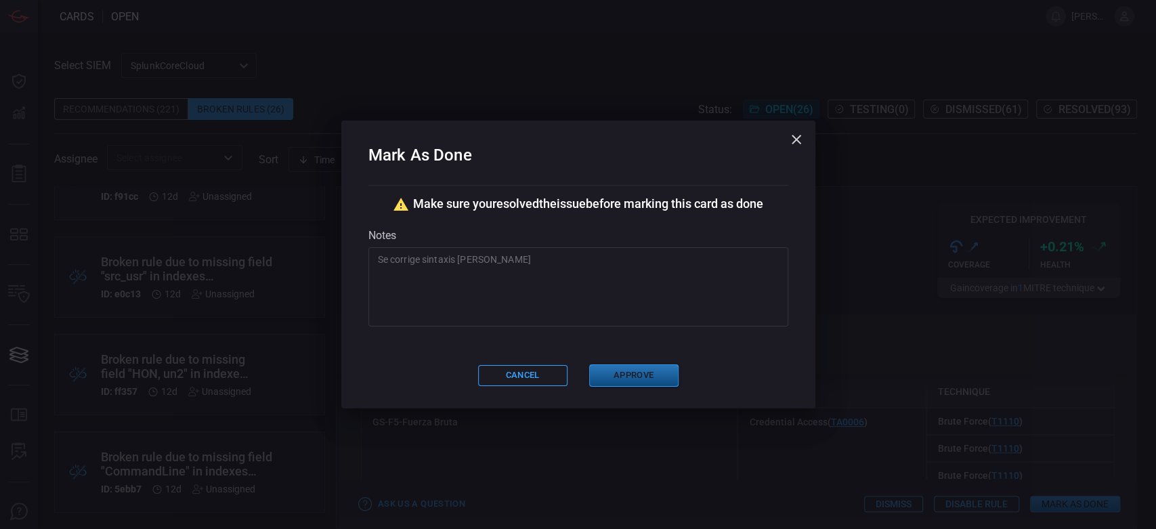
click at [639, 377] on button "Approve" at bounding box center [633, 375] width 89 height 22
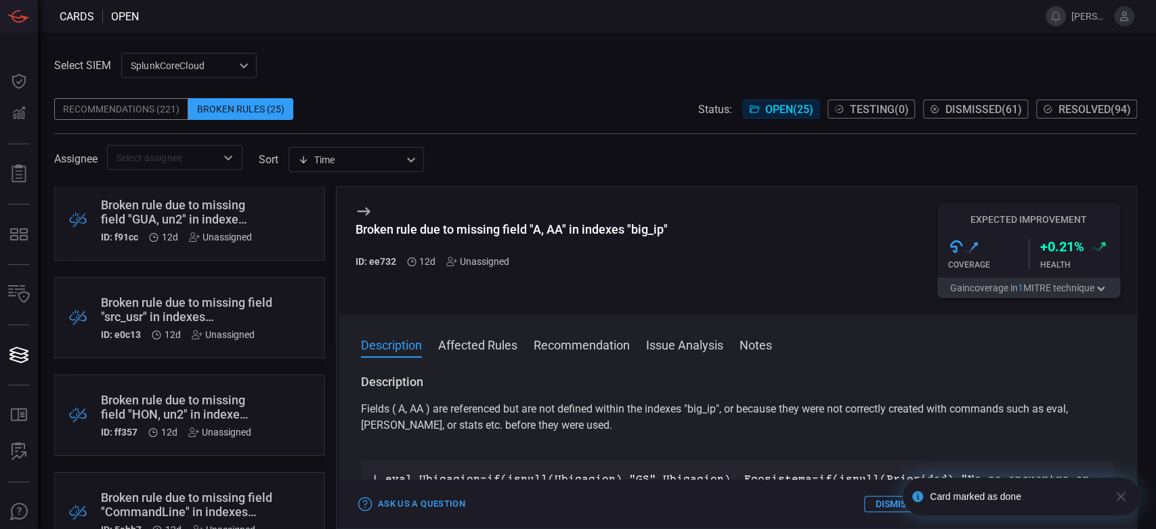
scroll to position [752, 0]
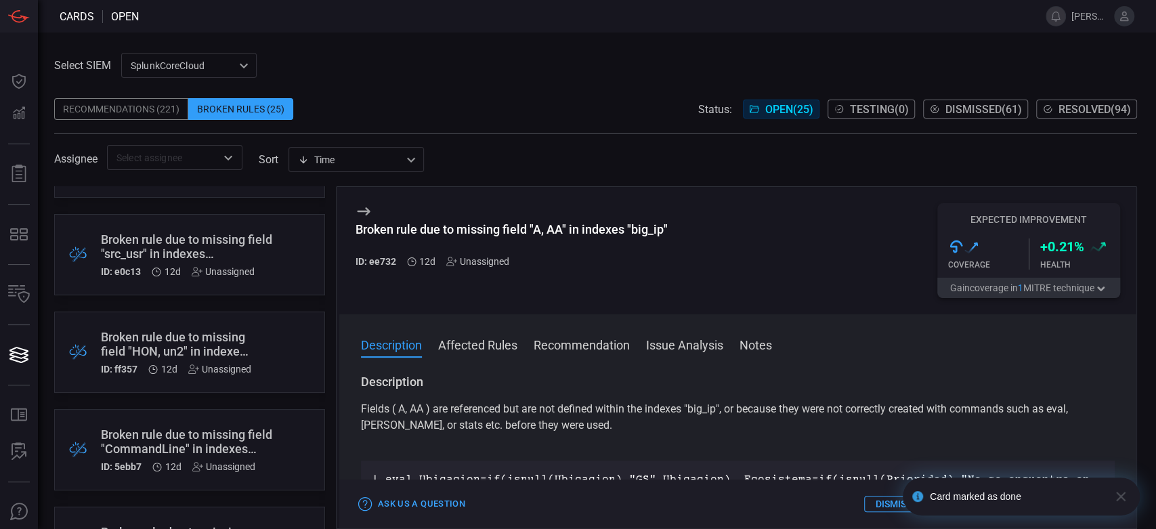
click at [702, 267] on div "Broken rule due to missing field "A, AA" in indexes "big_ip" ID: ee732 12d Unas…" at bounding box center [737, 250] width 797 height 127
